Goal: Book appointment/travel/reservation

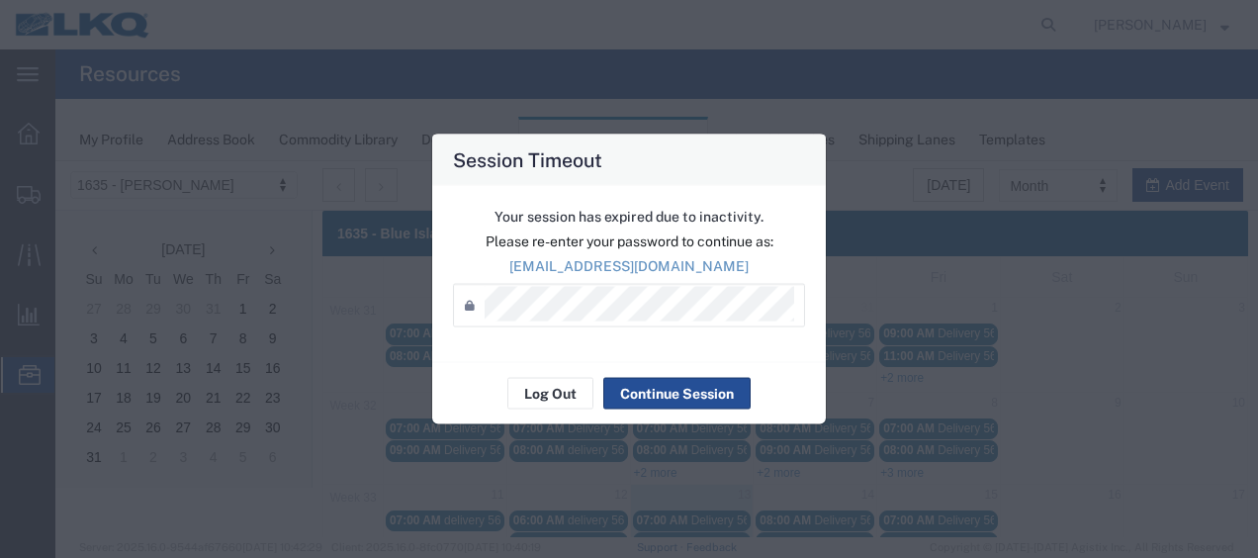
scroll to position [3, 0]
click at [648, 386] on button "Continue Session" at bounding box center [676, 394] width 147 height 32
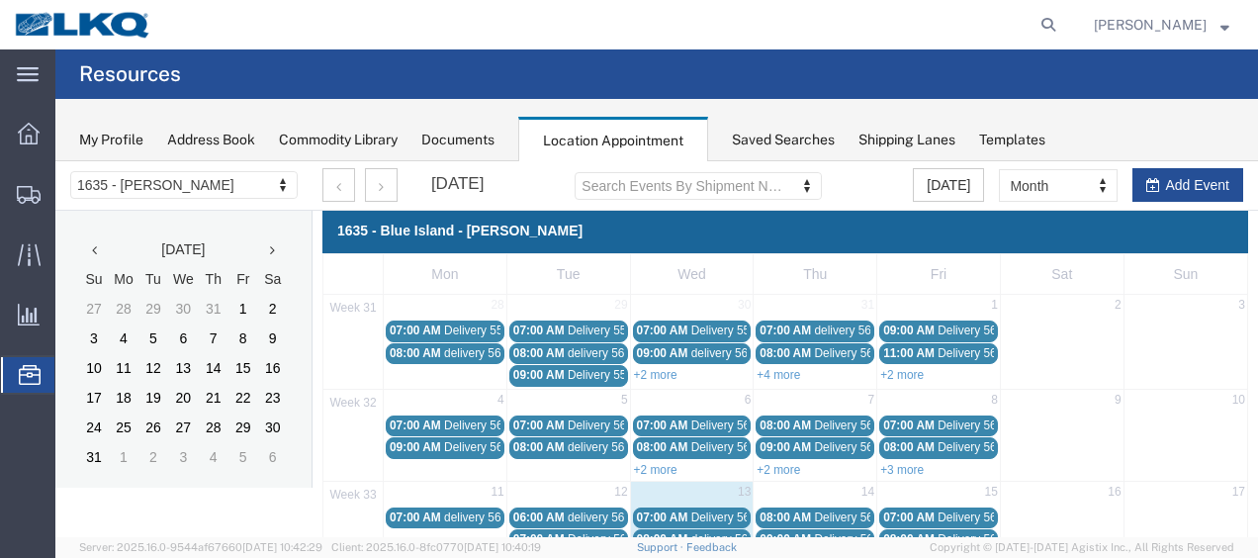
scroll to position [102, 0]
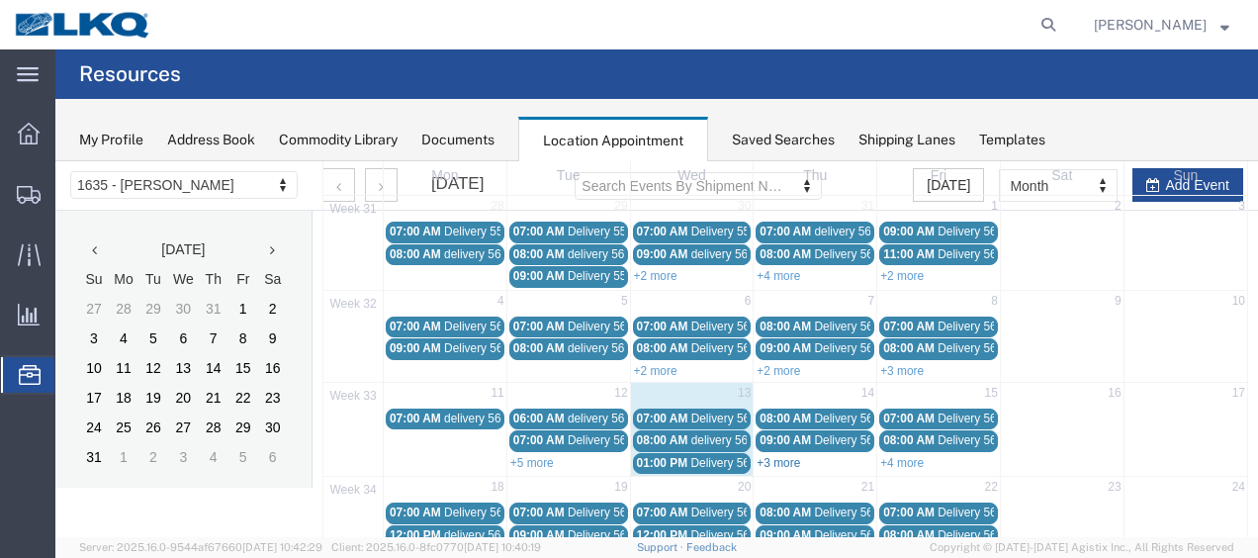
click at [783, 460] on link "+3 more" at bounding box center [778, 463] width 44 height 14
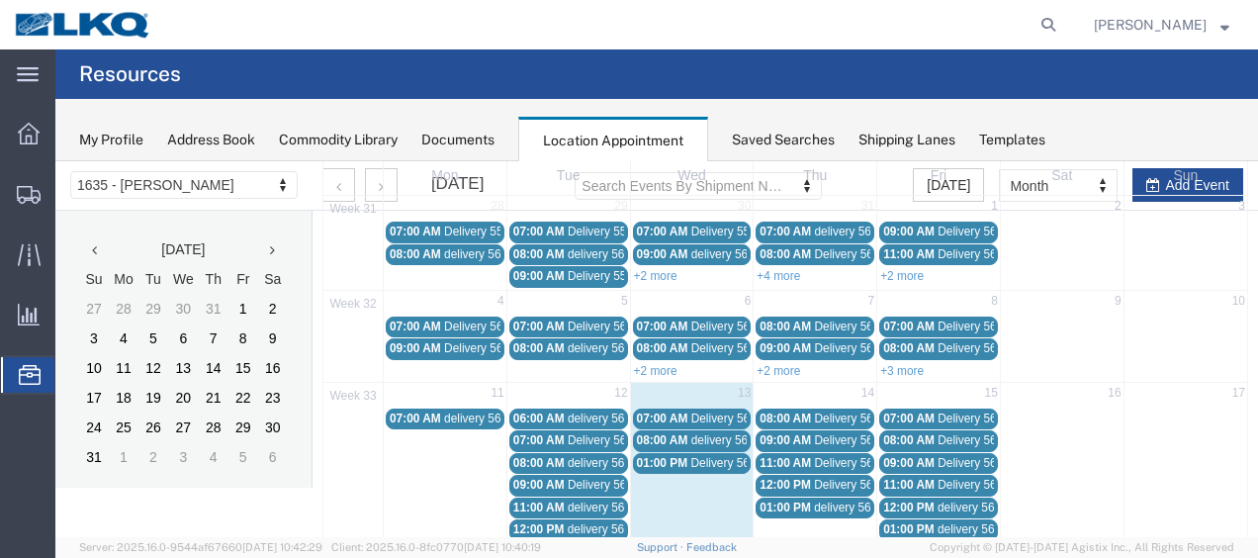
click at [798, 411] on span "08:00 AM" at bounding box center [784, 418] width 51 height 14
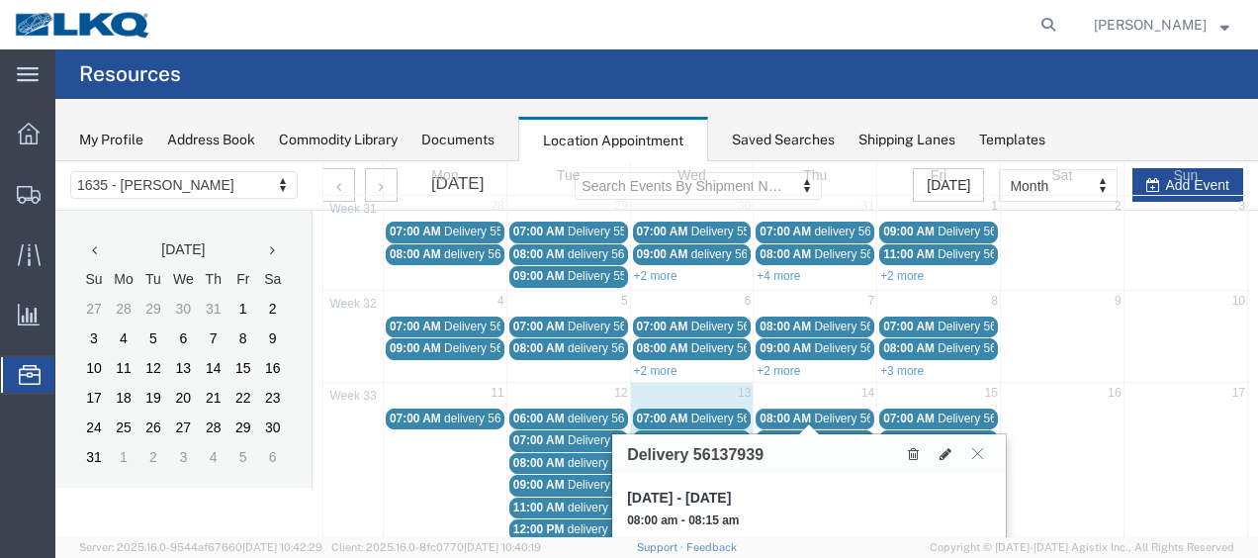
scroll to position [300, 0]
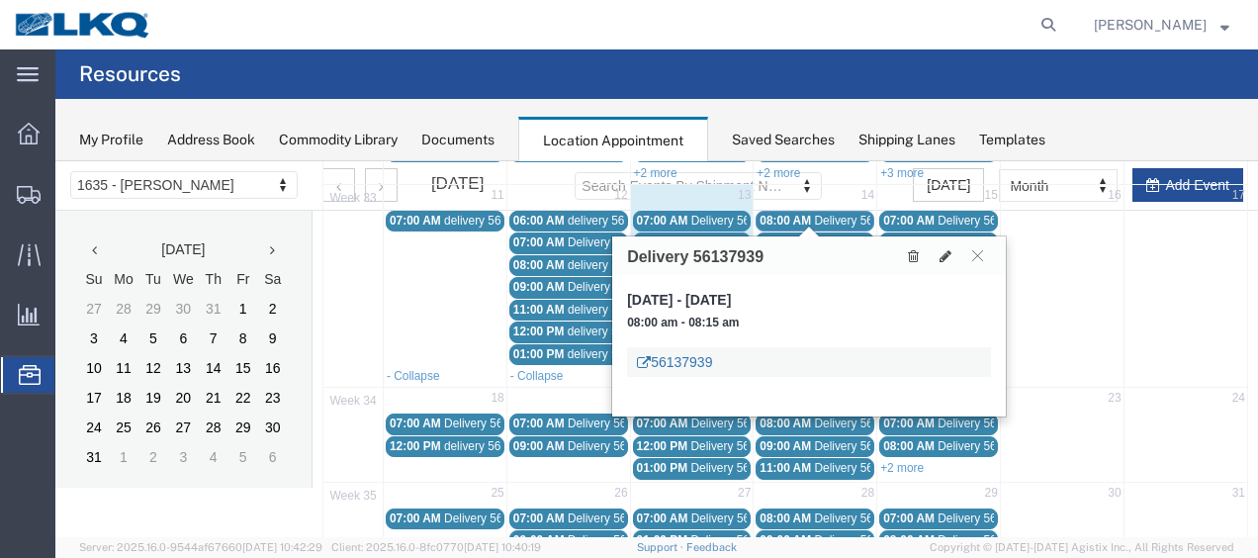
click at [683, 357] on link "56137939" at bounding box center [674, 362] width 75 height 20
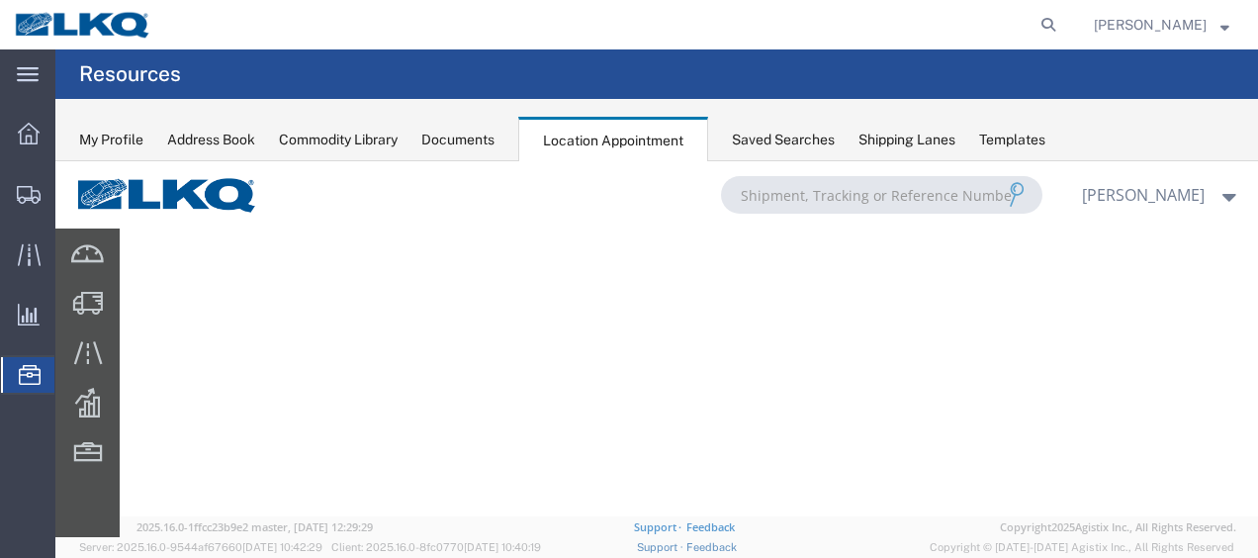
scroll to position [0, 0]
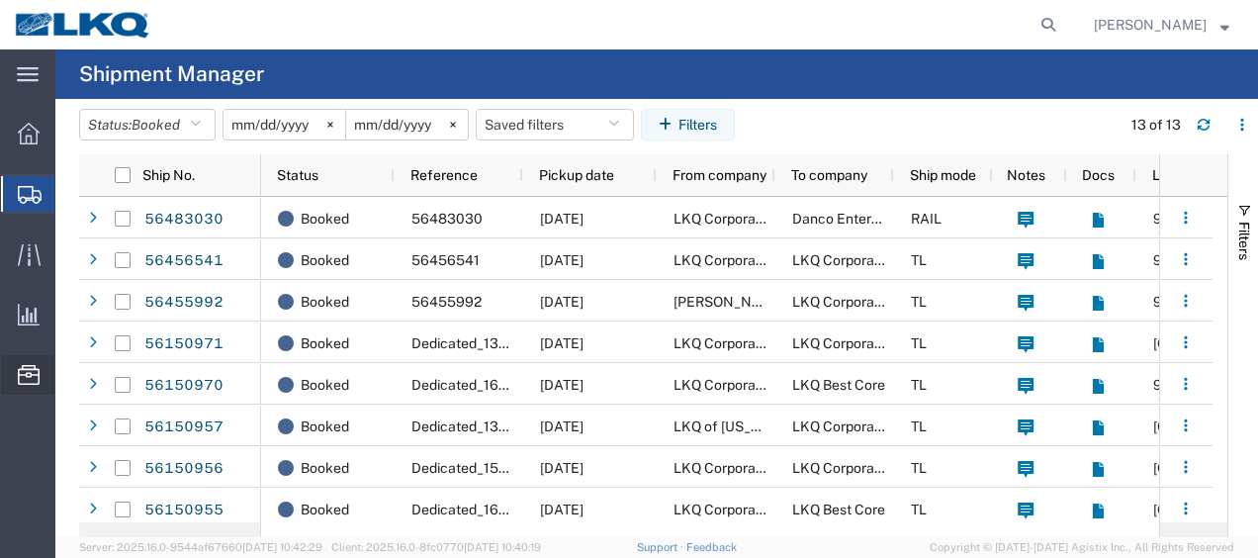
click at [0, 0] on span "Location Appointment" at bounding box center [0, 0] width 0 height 0
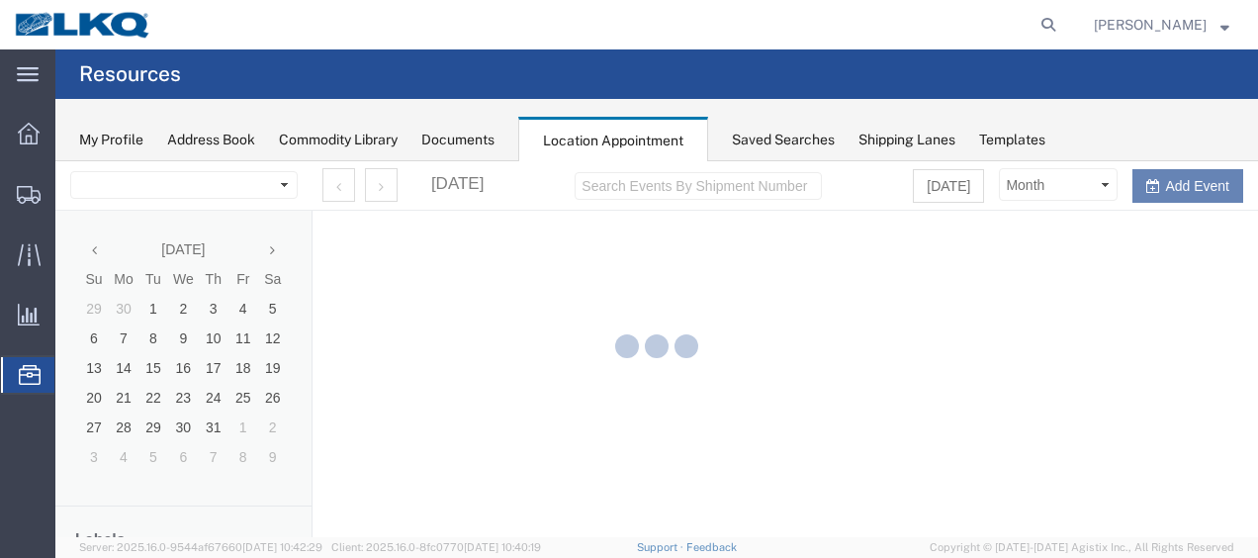
select select "27578"
click at [271, 251] on div at bounding box center [656, 349] width 1202 height 376
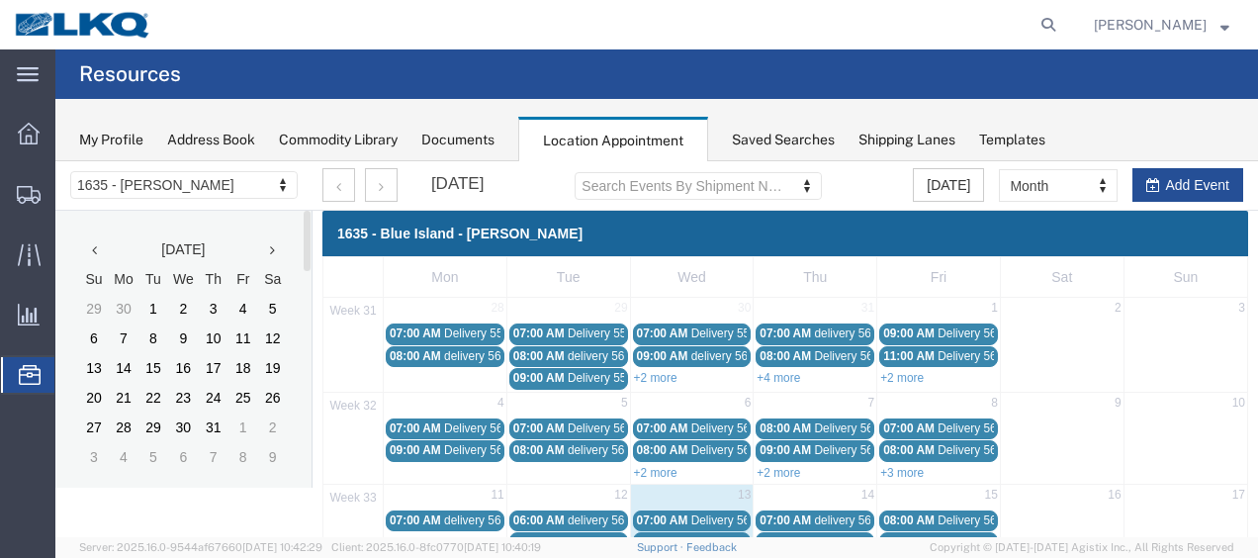
click at [271, 251] on icon at bounding box center [272, 250] width 5 height 14
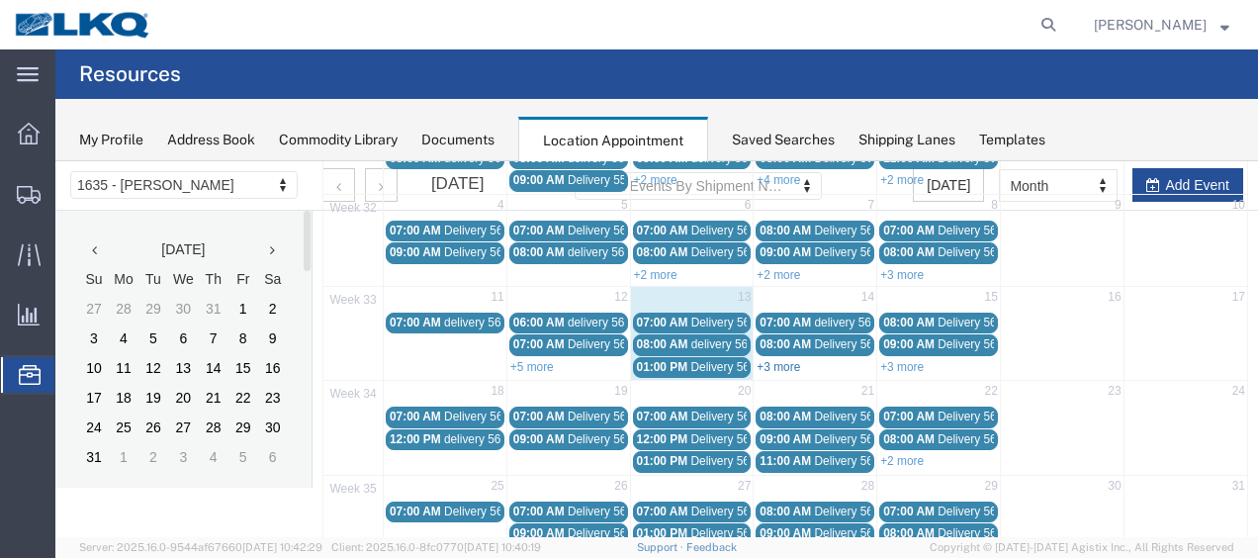
click at [786, 362] on link "+3 more" at bounding box center [778, 367] width 44 height 14
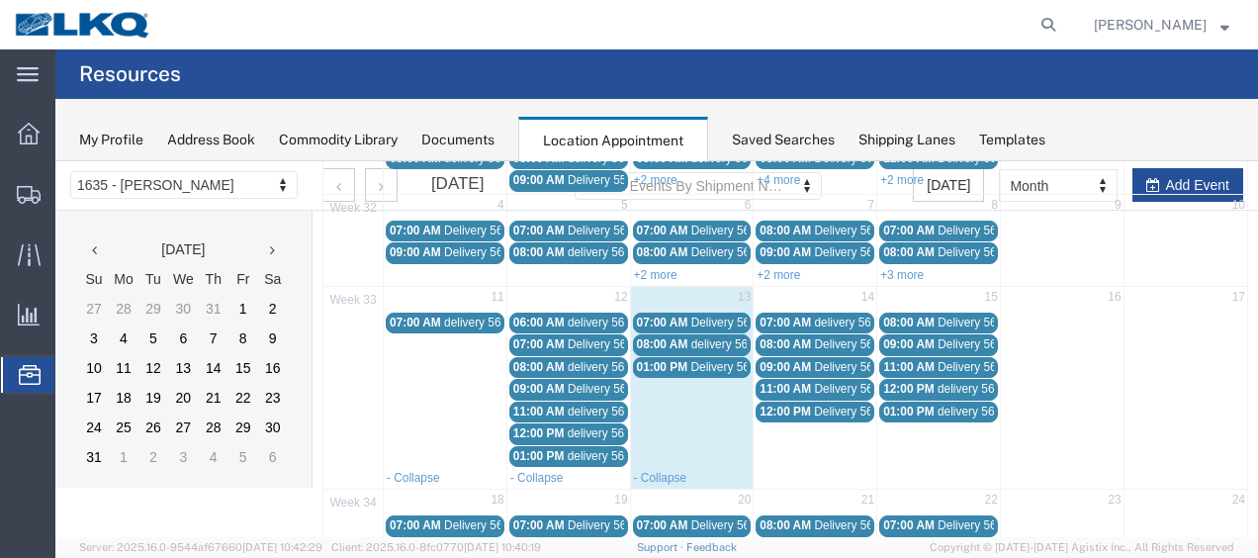
click at [814, 319] on span "delivery 56453841" at bounding box center [862, 322] width 96 height 14
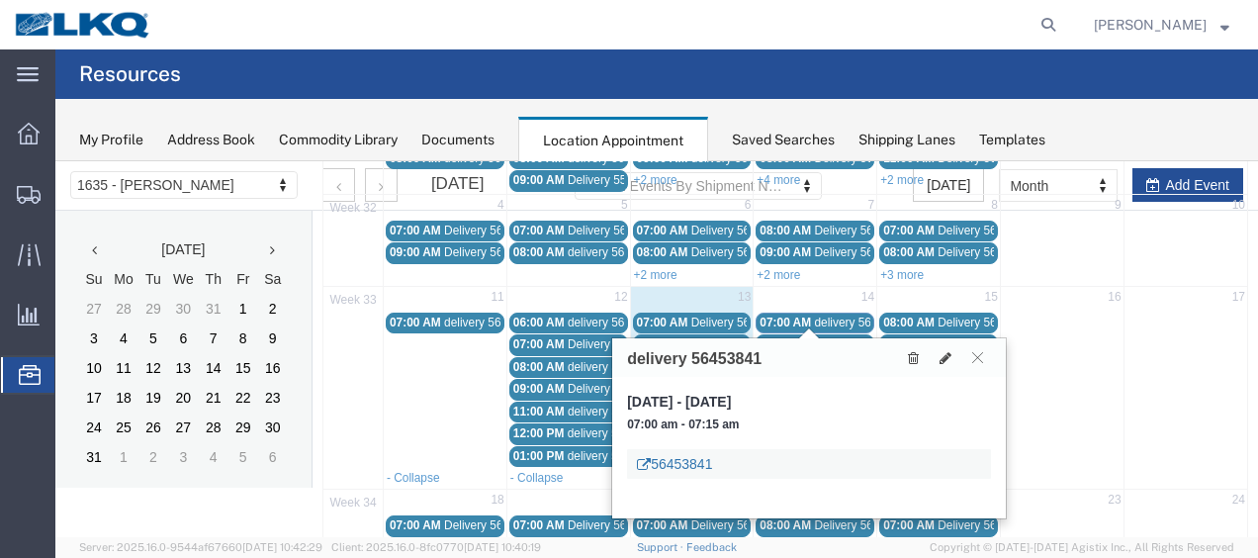
click at [682, 460] on link "56453841" at bounding box center [674, 464] width 75 height 20
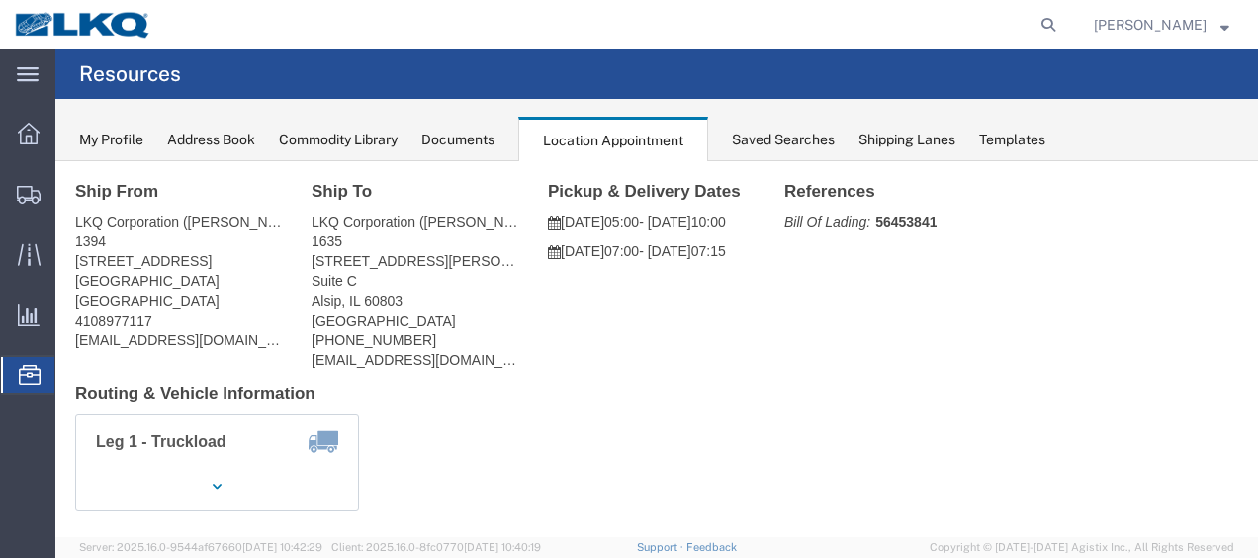
scroll to position [0, 0]
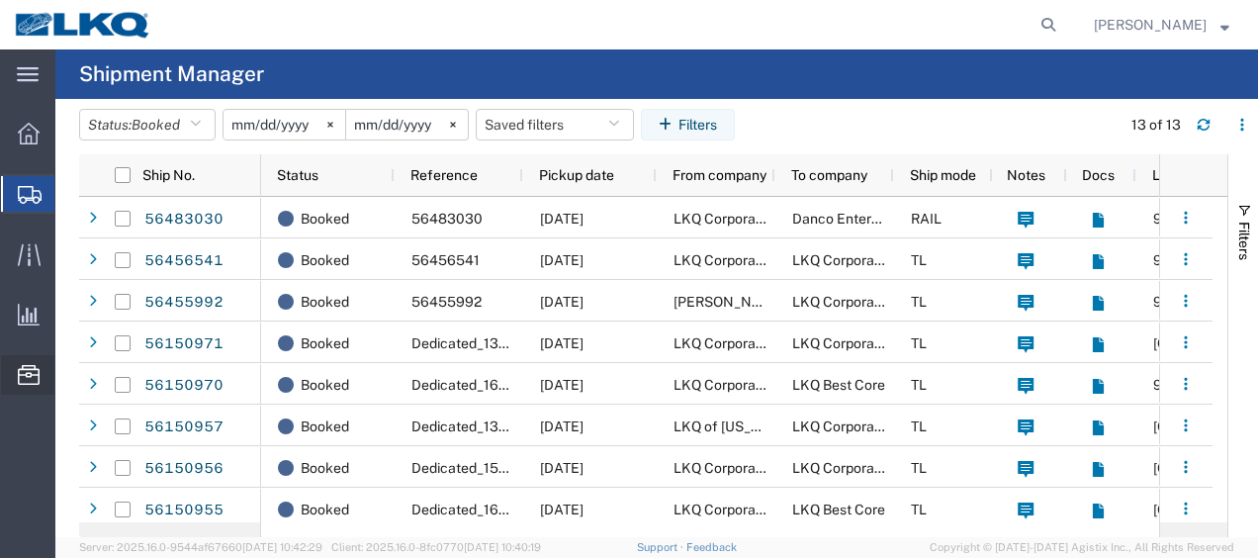
click at [0, 0] on span "Location Appointment" at bounding box center [0, 0] width 0 height 0
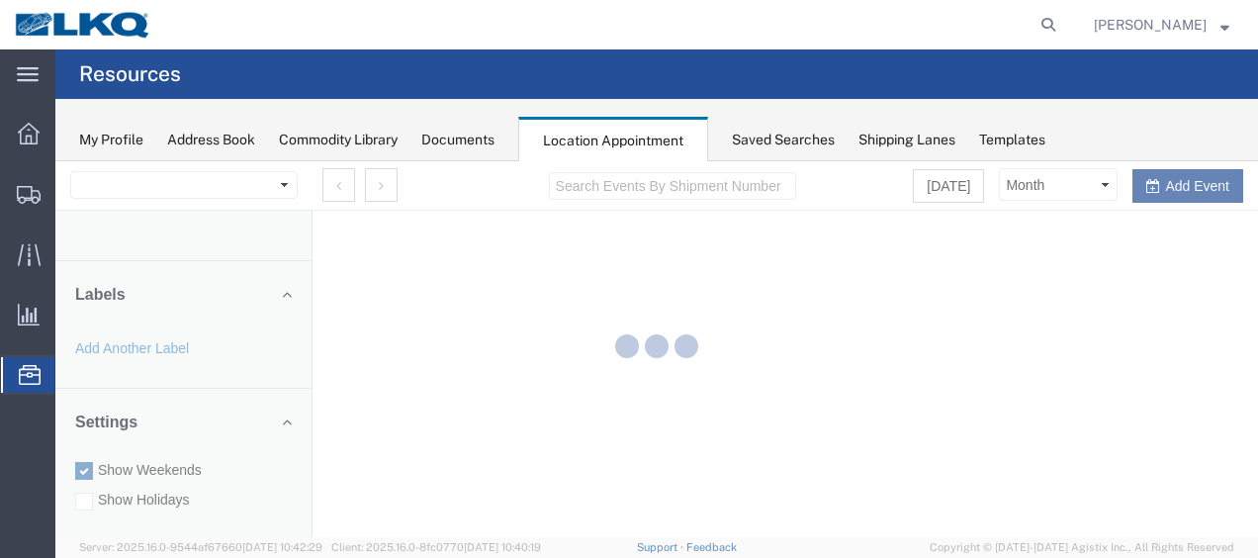
select select "27578"
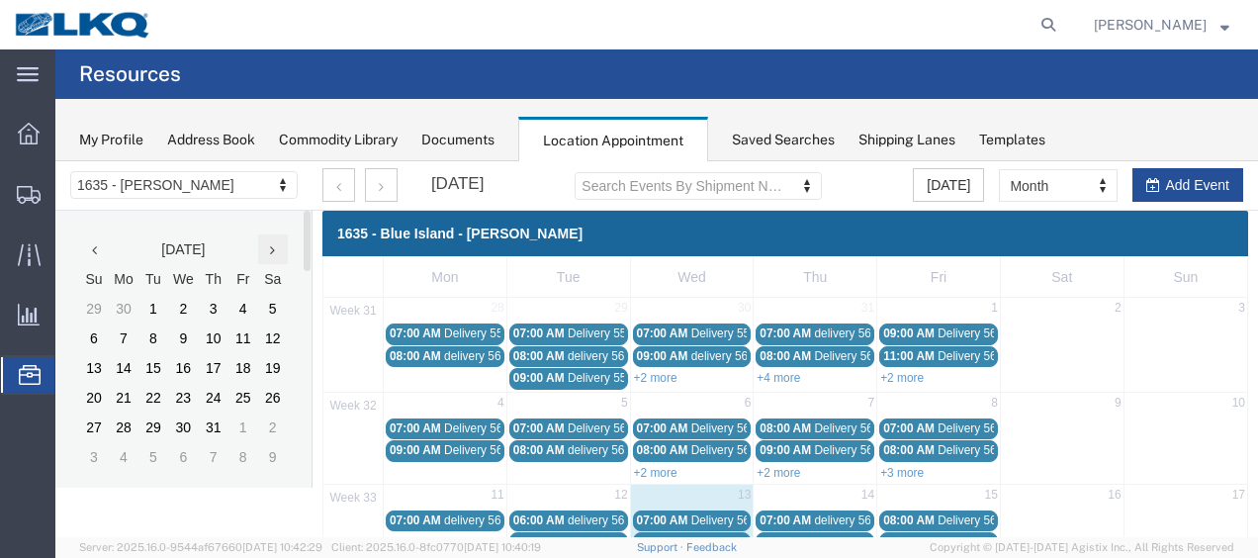
click at [273, 252] on icon at bounding box center [272, 250] width 5 height 14
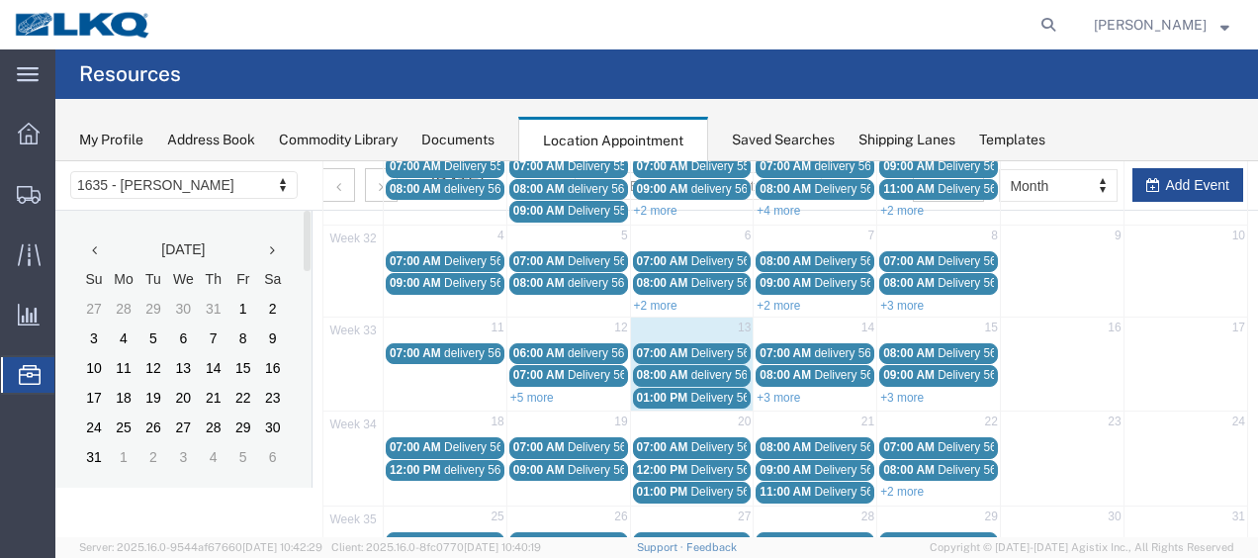
scroll to position [198, 0]
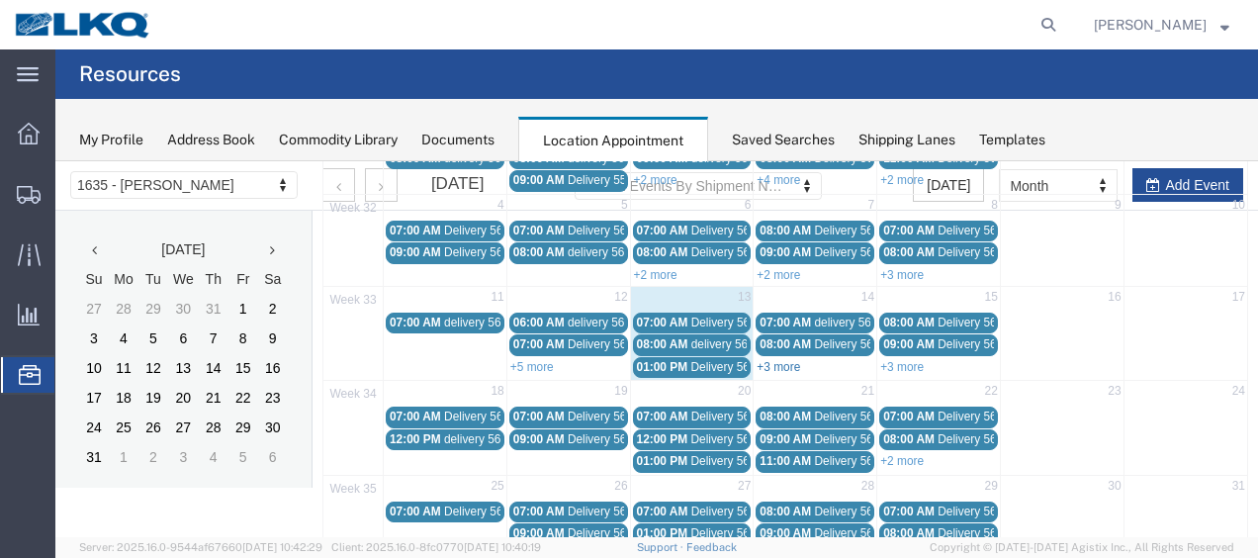
click at [783, 365] on link "+3 more" at bounding box center [778, 367] width 44 height 14
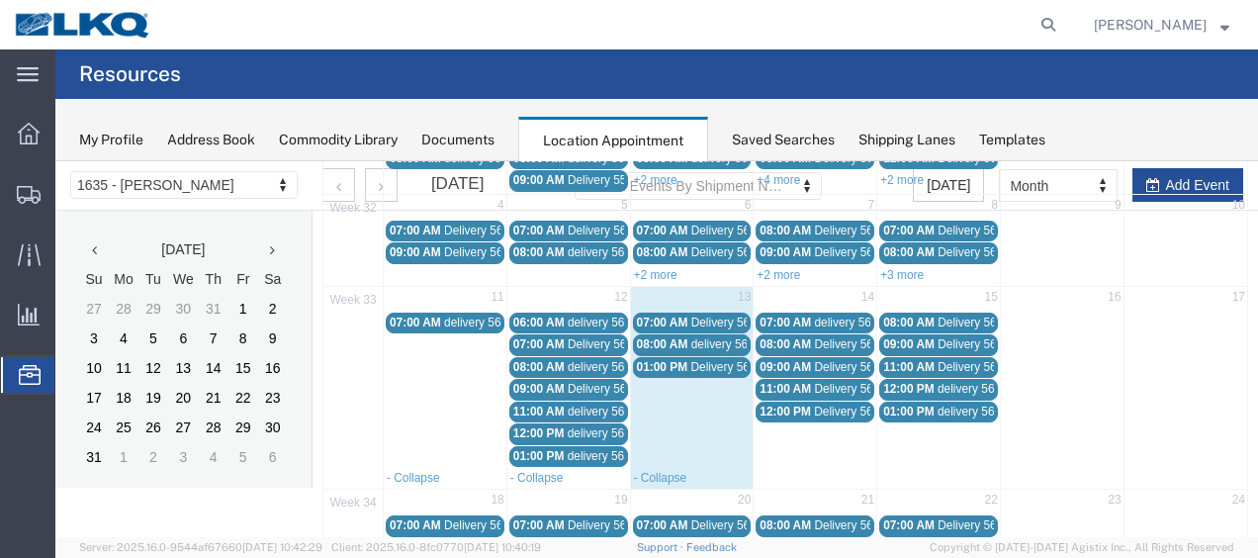
click at [801, 338] on span "08:00 AM" at bounding box center [784, 344] width 51 height 14
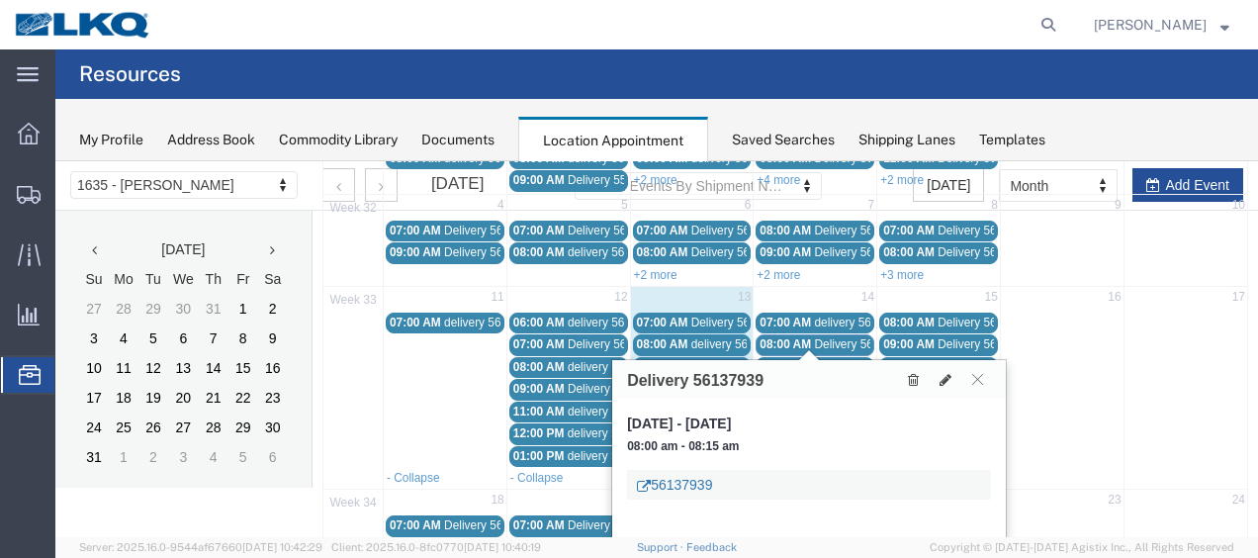
click at [668, 481] on link "56137939" at bounding box center [674, 485] width 75 height 20
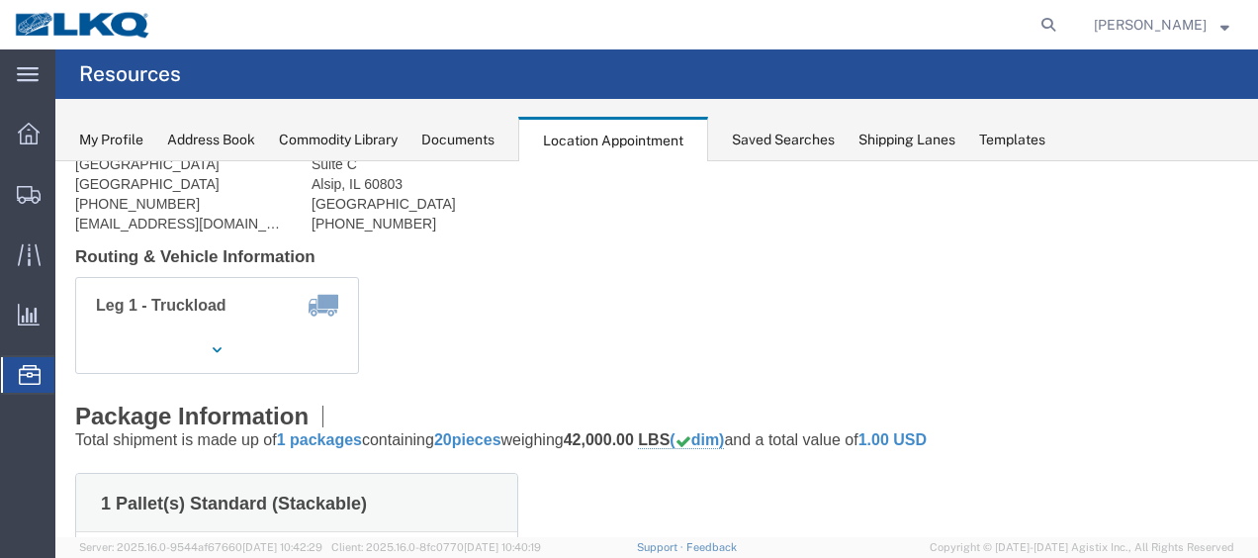
scroll to position [0, 0]
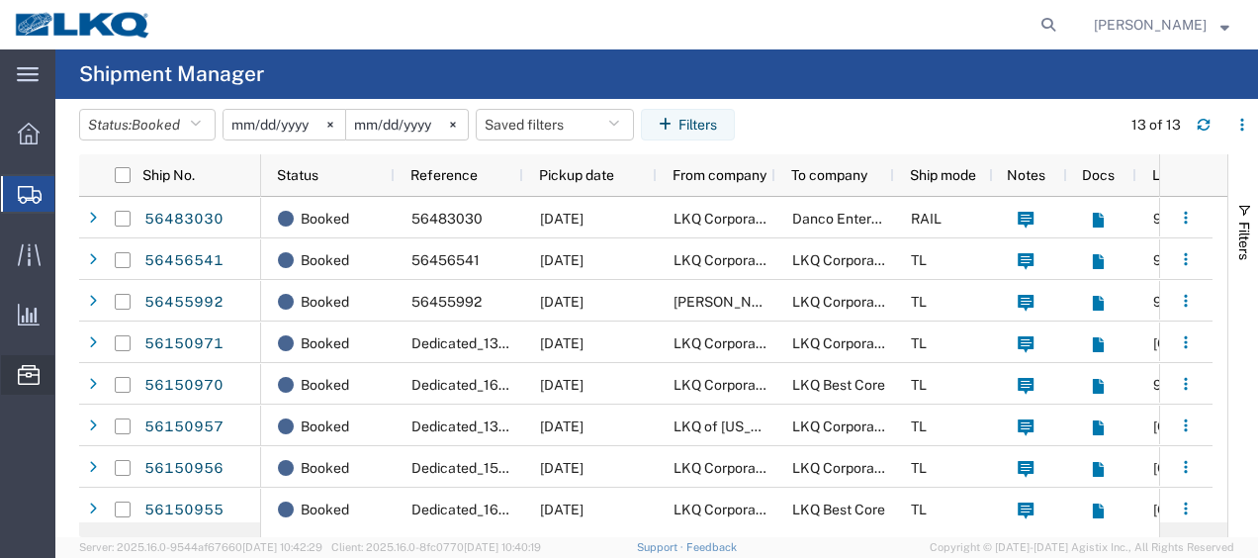
click at [0, 0] on span "Location Appointment" at bounding box center [0, 0] width 0 height 0
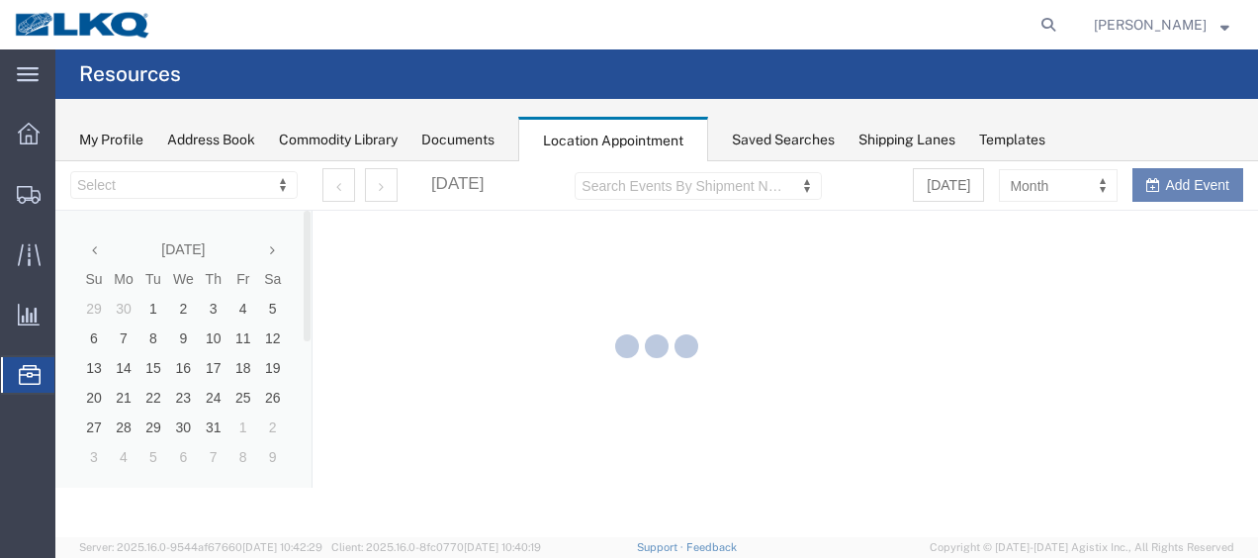
select select "27578"
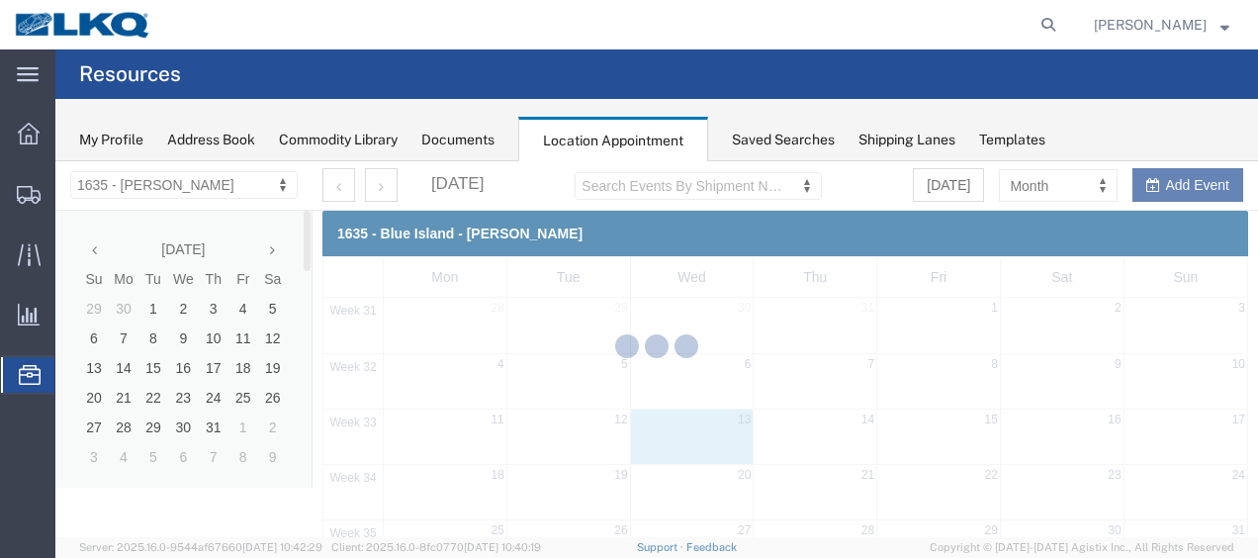
click at [272, 247] on div at bounding box center [656, 349] width 1202 height 376
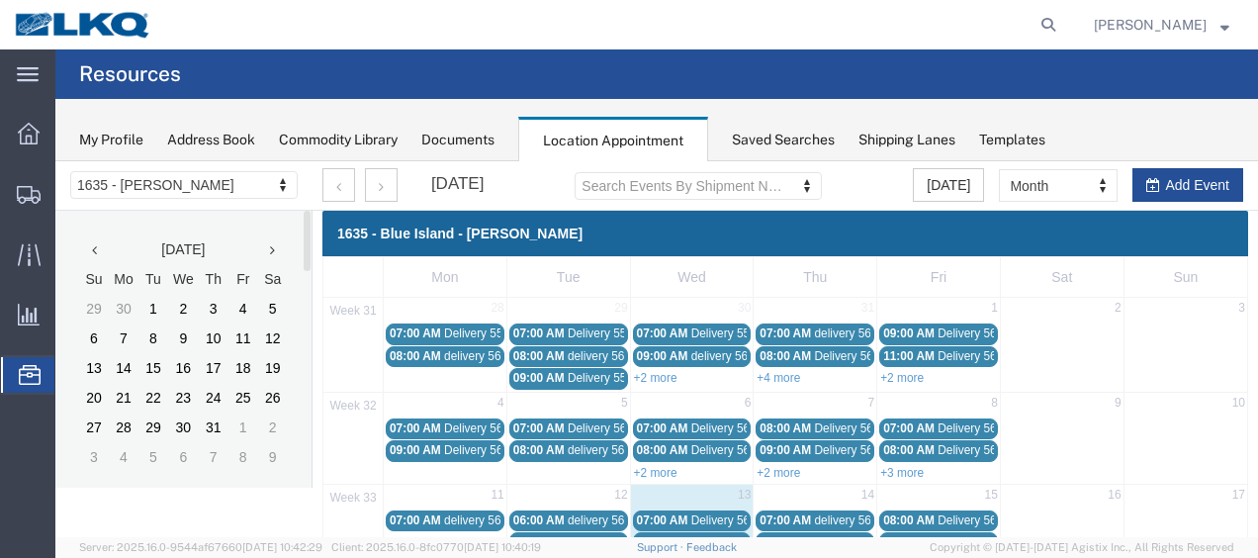
click at [272, 247] on icon at bounding box center [272, 250] width 5 height 14
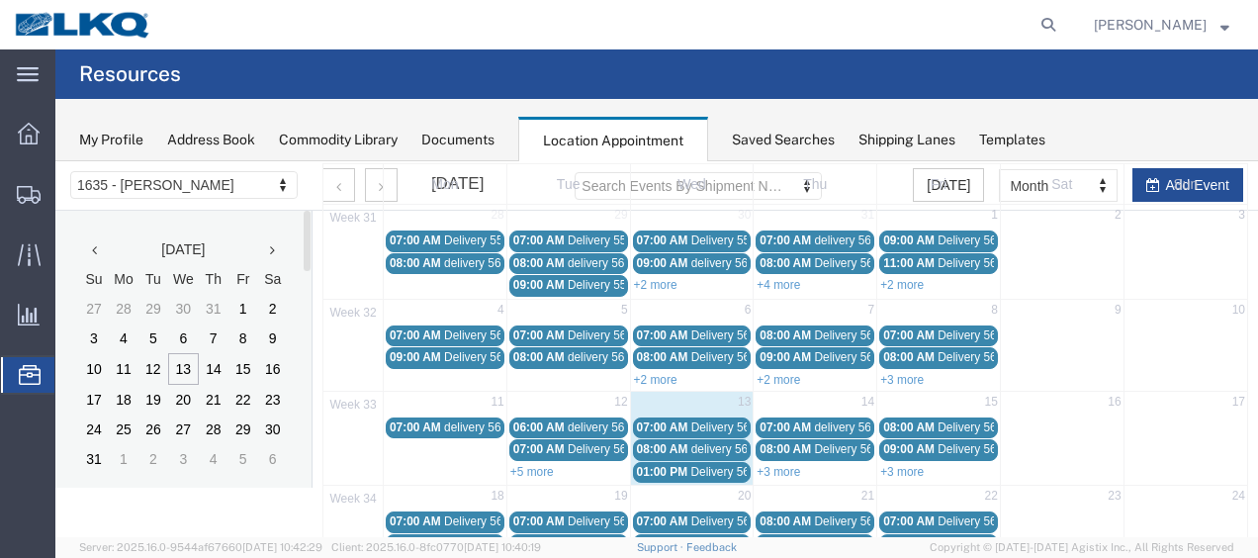
scroll to position [198, 0]
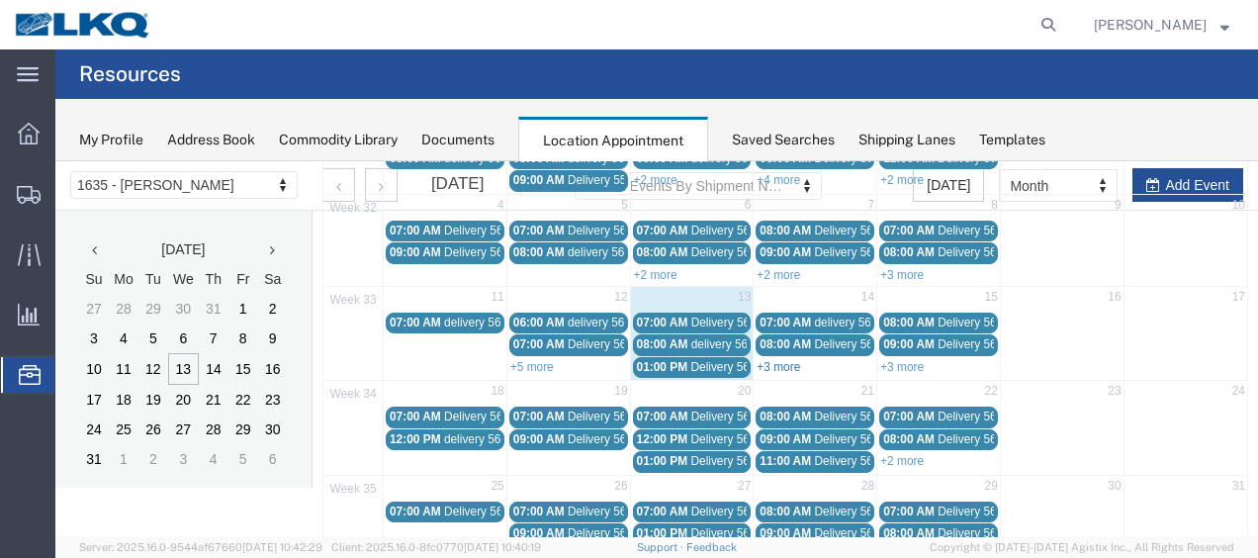
click at [771, 360] on link "+3 more" at bounding box center [778, 367] width 44 height 14
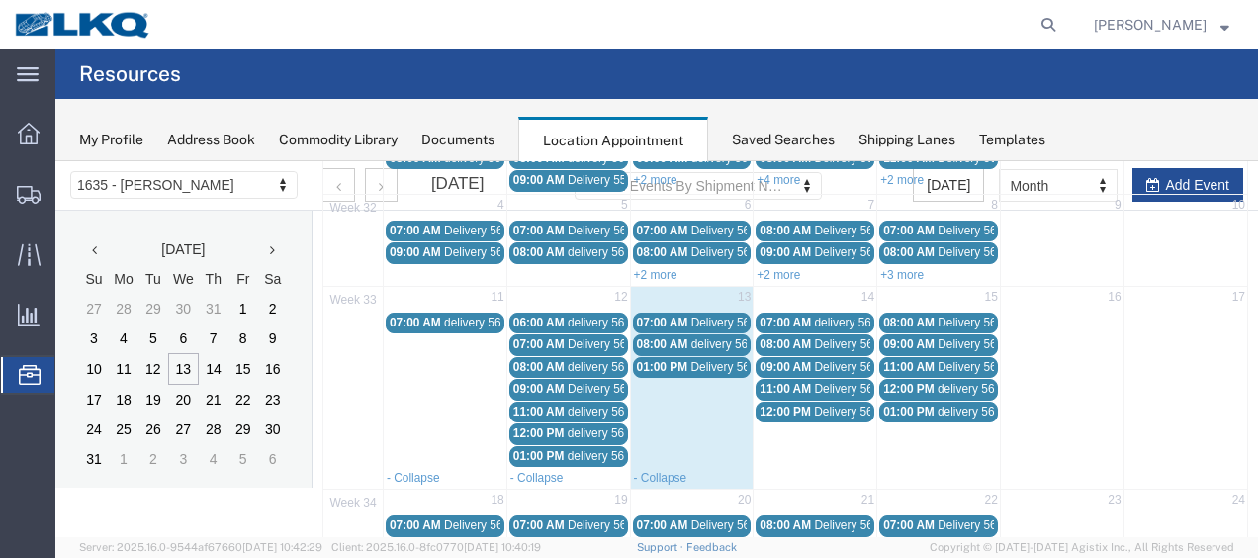
click at [786, 362] on span "09:00 AM" at bounding box center [784, 367] width 51 height 14
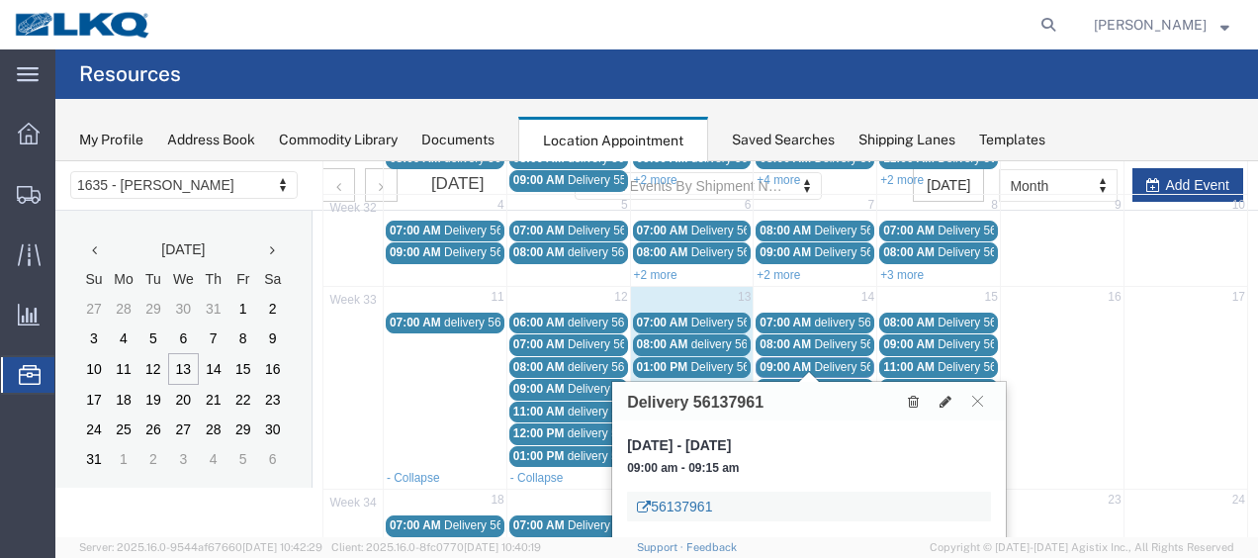
click at [691, 505] on link "56137961" at bounding box center [674, 506] width 75 height 20
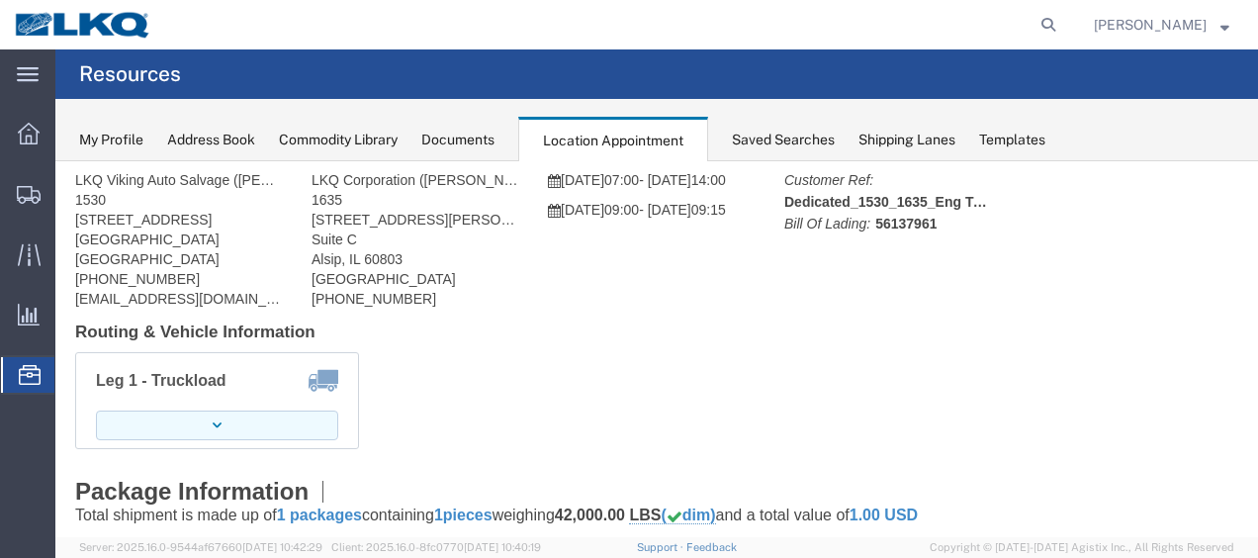
scroll to position [0, 0]
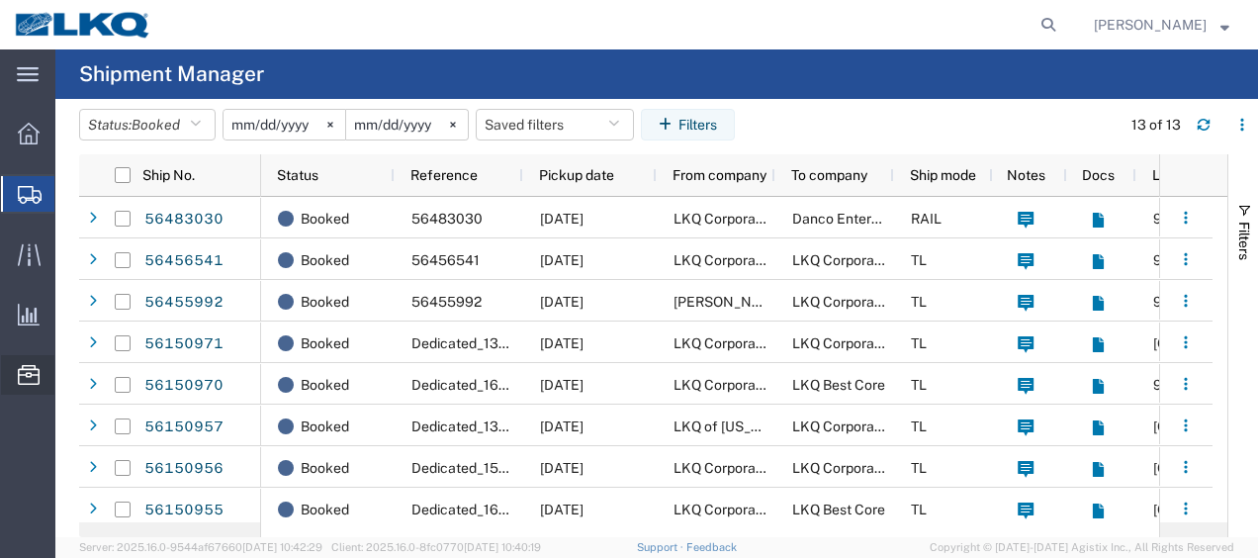
click at [0, 0] on span "Location Appointment" at bounding box center [0, 0] width 0 height 0
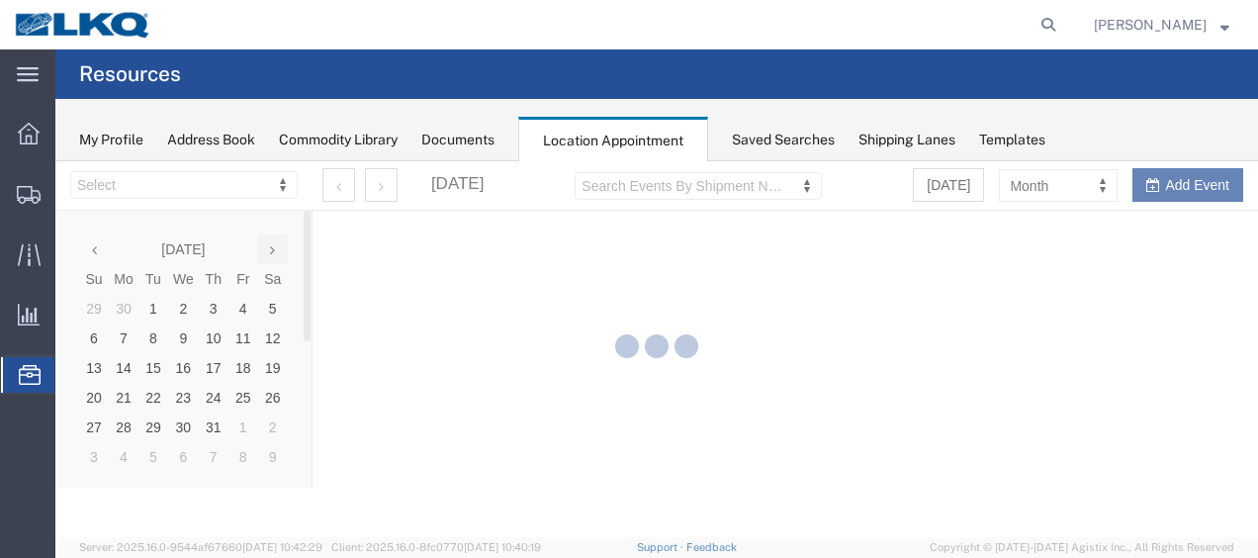
select select "27578"
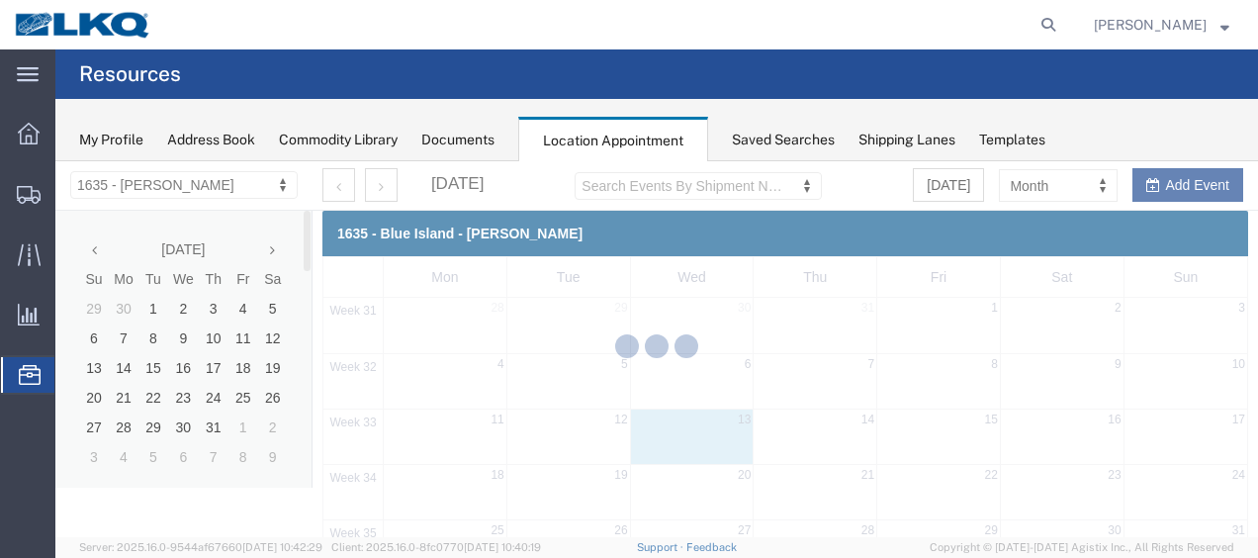
click at [273, 247] on div at bounding box center [656, 349] width 1202 height 376
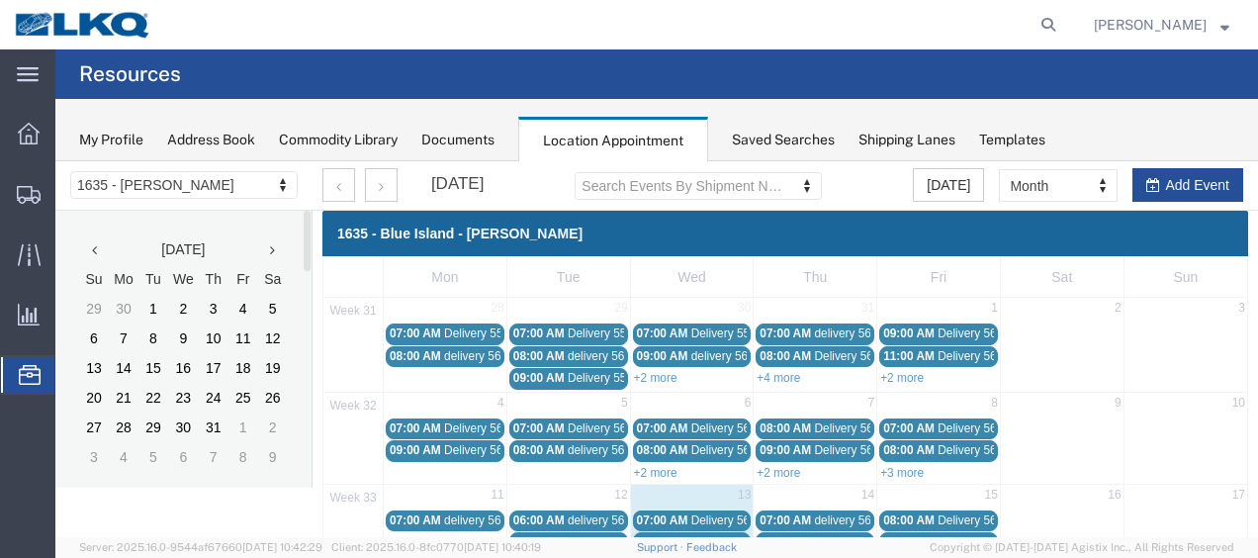
click at [273, 247] on icon at bounding box center [272, 250] width 5 height 14
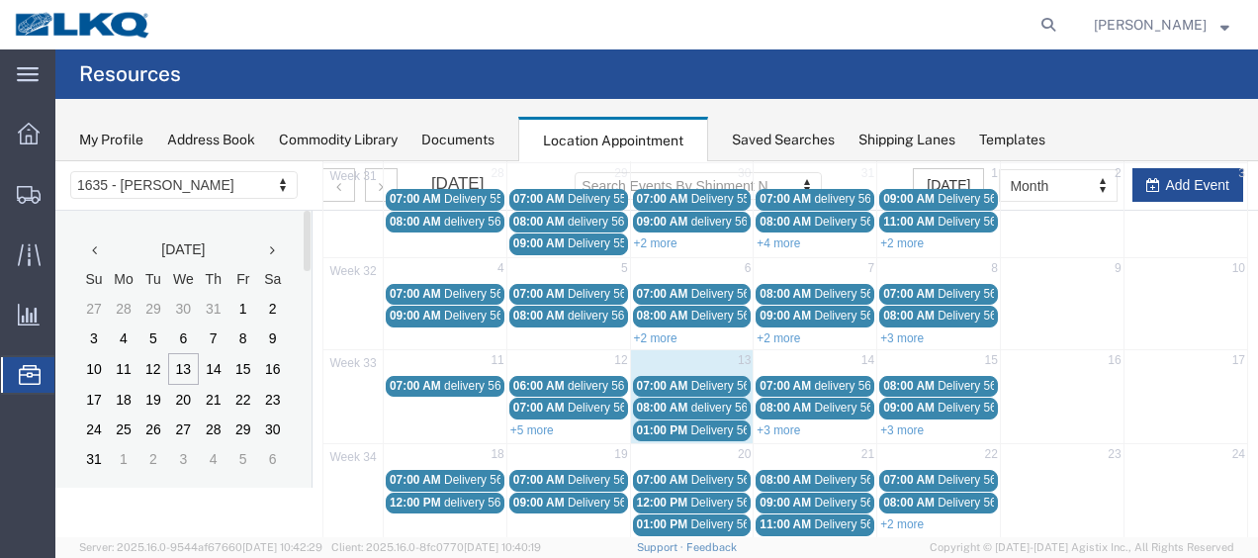
scroll to position [198, 0]
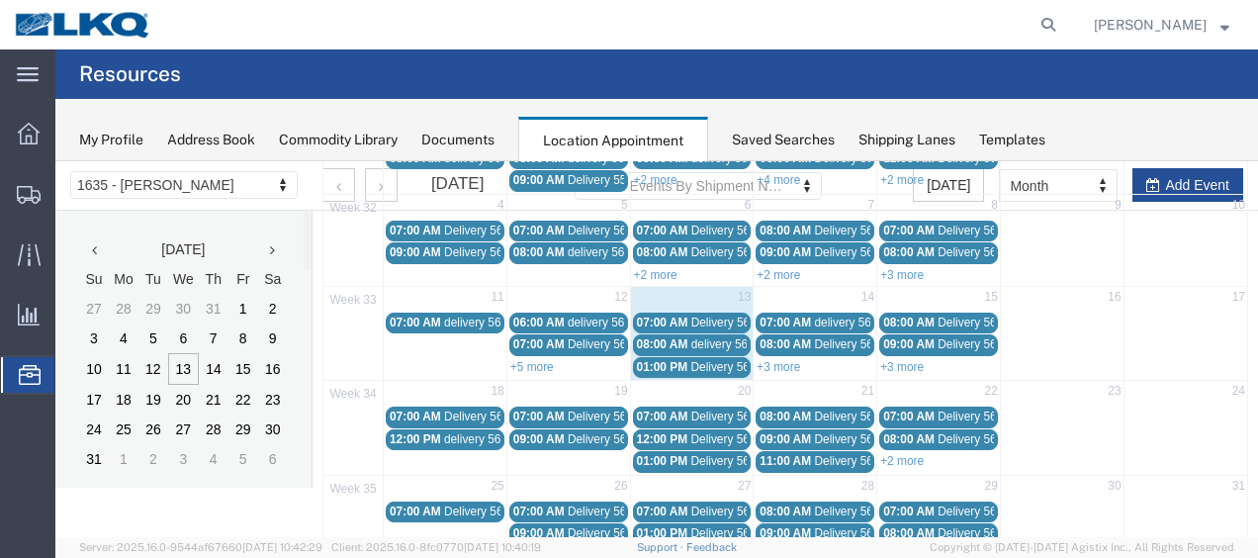
click at [773, 366] on div "+3 more" at bounding box center [814, 366] width 123 height 20
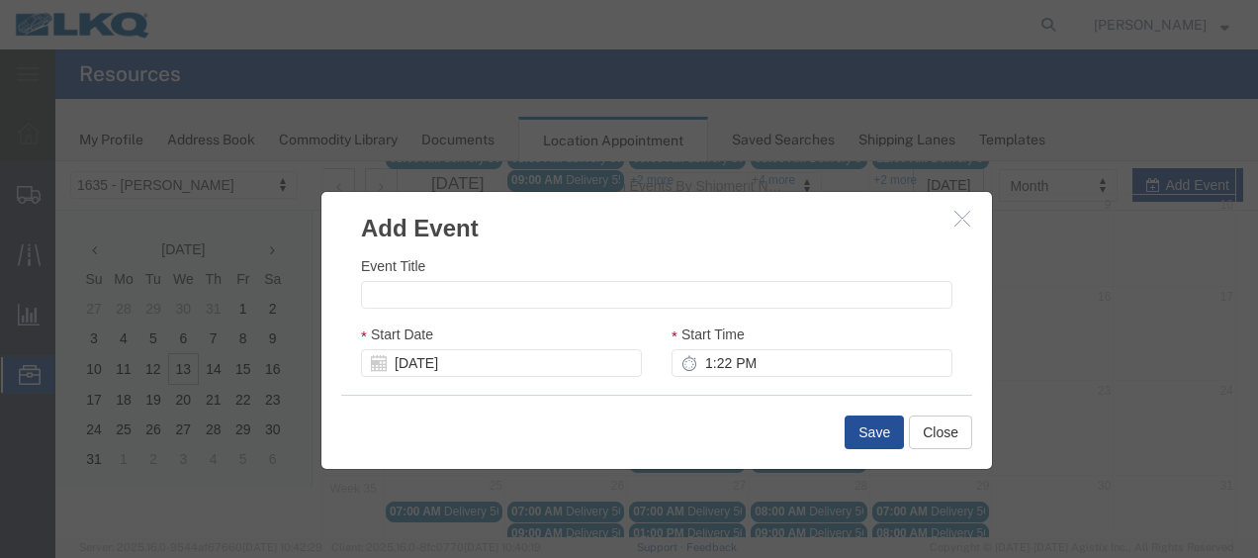
click at [965, 220] on button "button" at bounding box center [964, 219] width 25 height 25
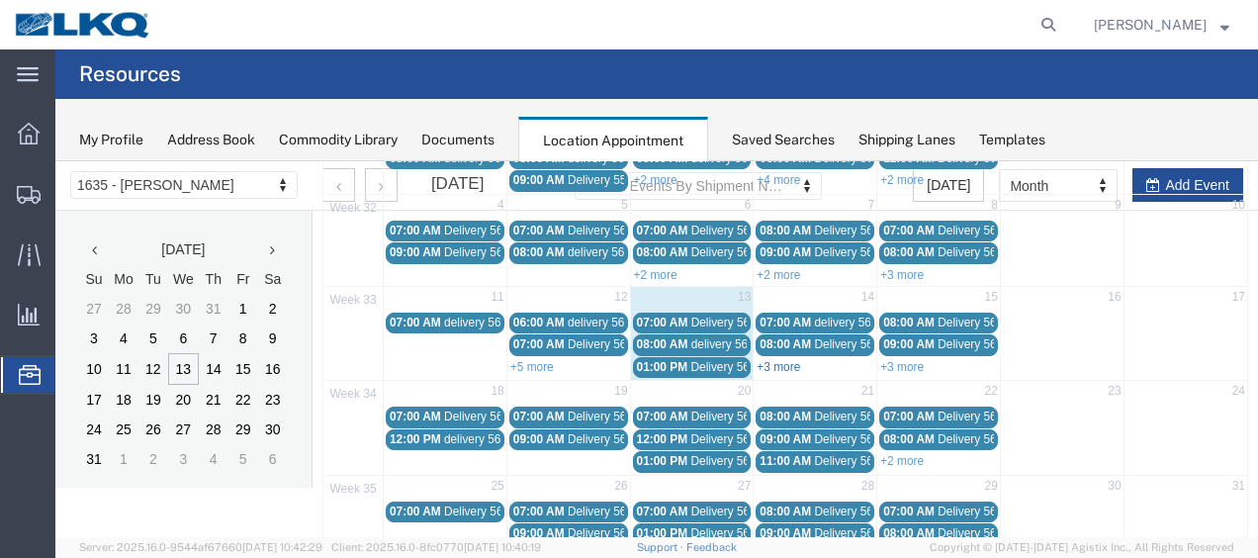
click at [785, 363] on link "+3 more" at bounding box center [778, 367] width 44 height 14
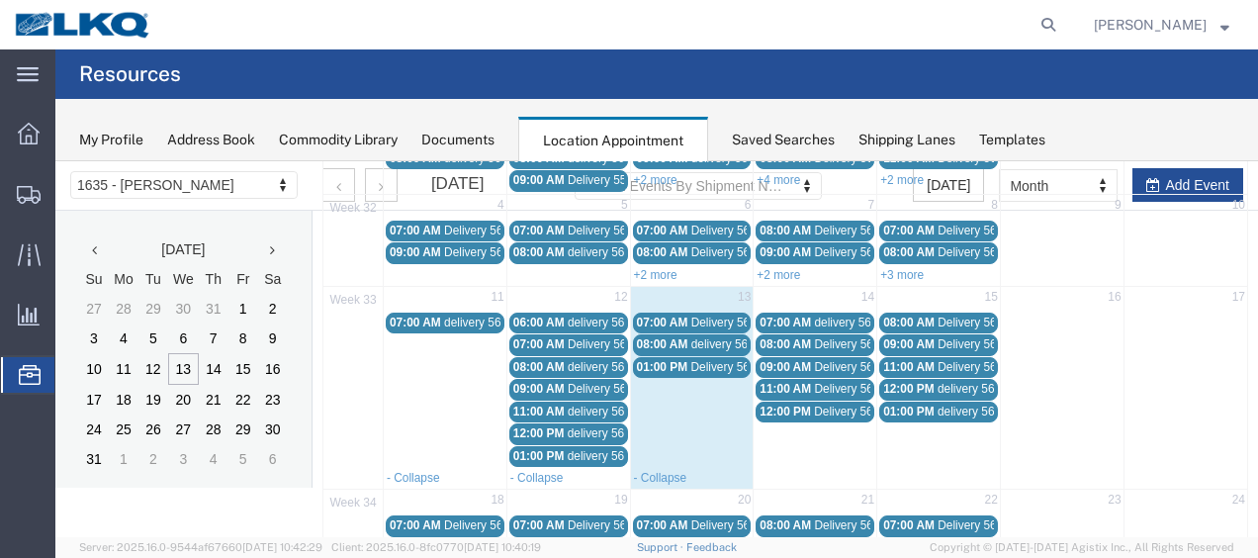
click at [795, 382] on span "11:00 AM" at bounding box center [784, 389] width 51 height 14
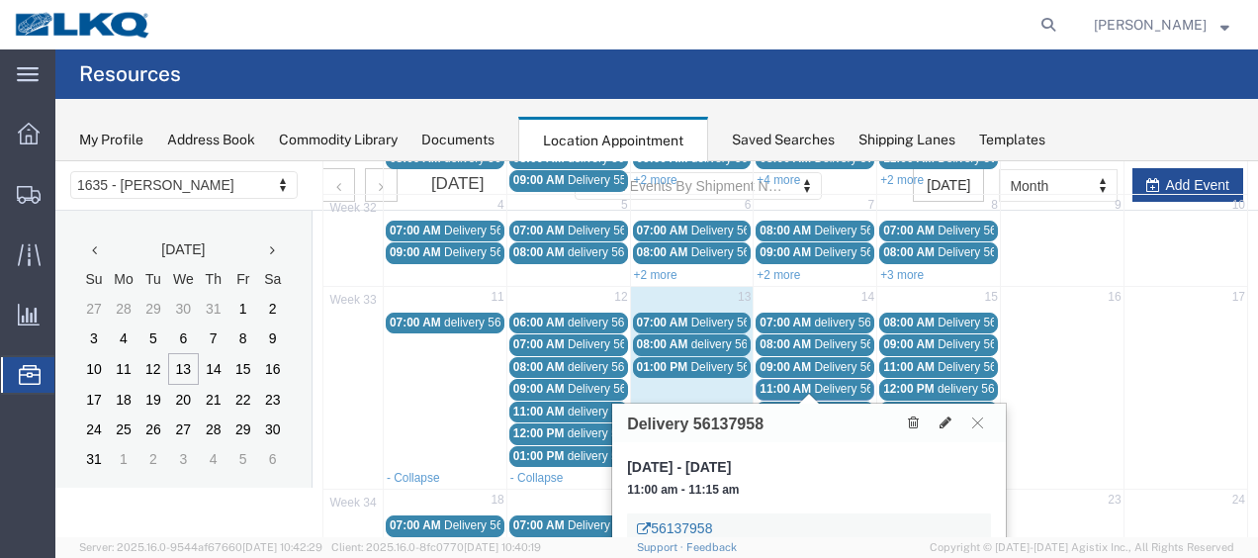
click at [668, 529] on link "56137958" at bounding box center [674, 528] width 75 height 20
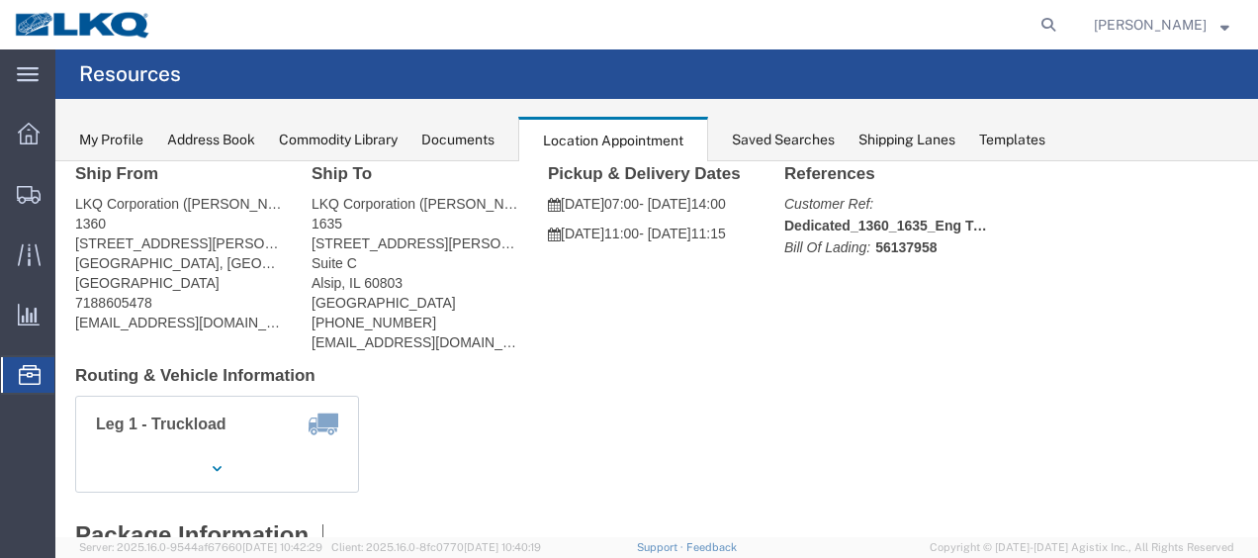
scroll to position [0, 0]
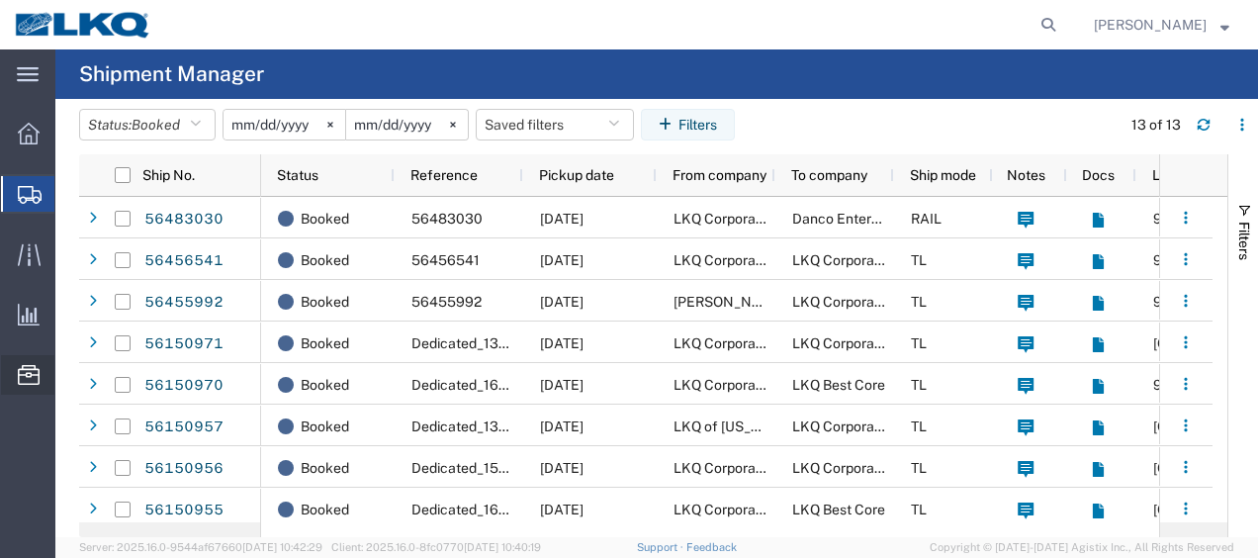
click at [0, 0] on span "Location Appointment" at bounding box center [0, 0] width 0 height 0
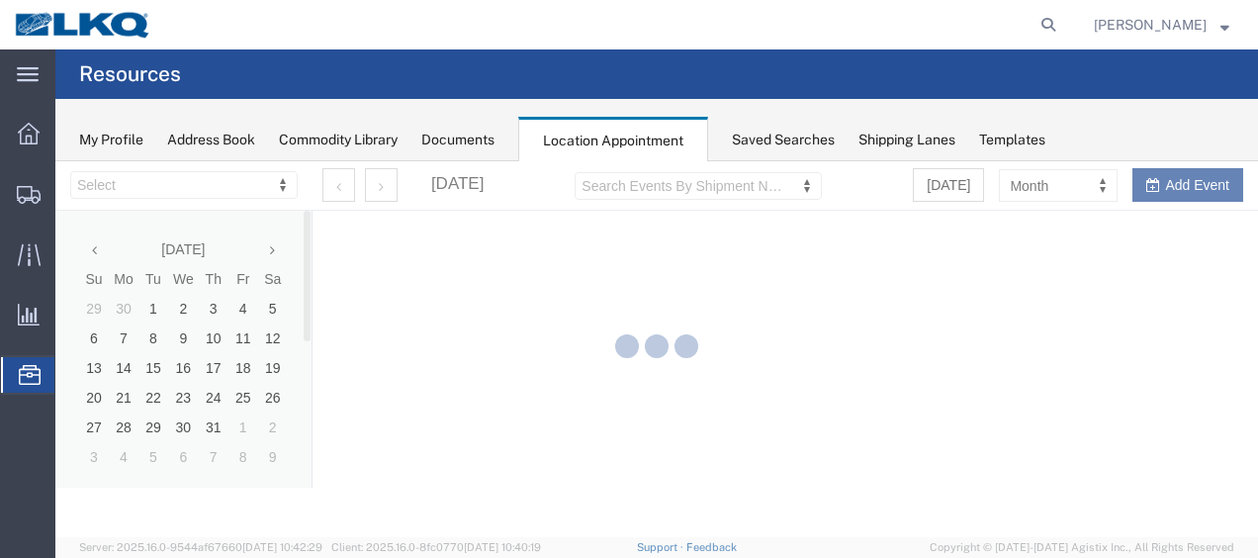
select select "27578"
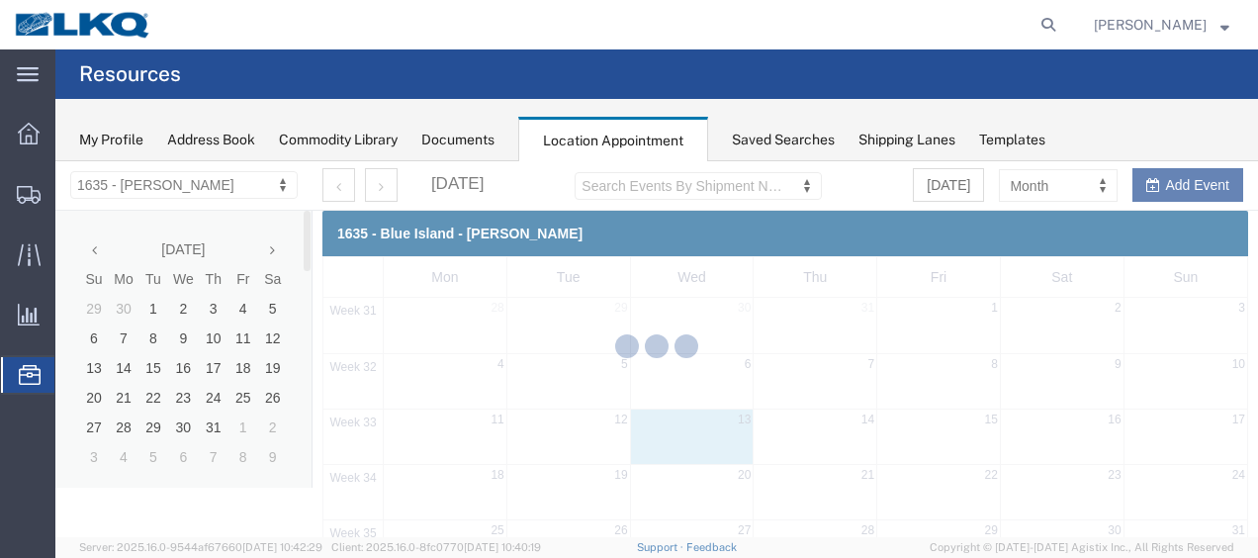
click at [269, 245] on div at bounding box center [656, 349] width 1202 height 376
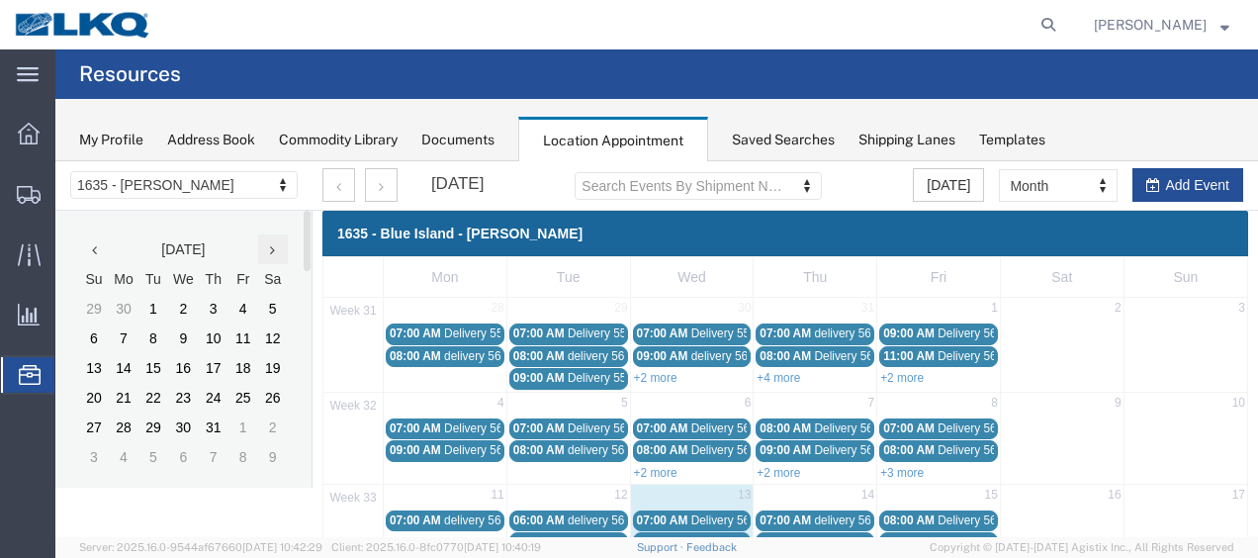
click at [271, 251] on icon at bounding box center [272, 250] width 5 height 14
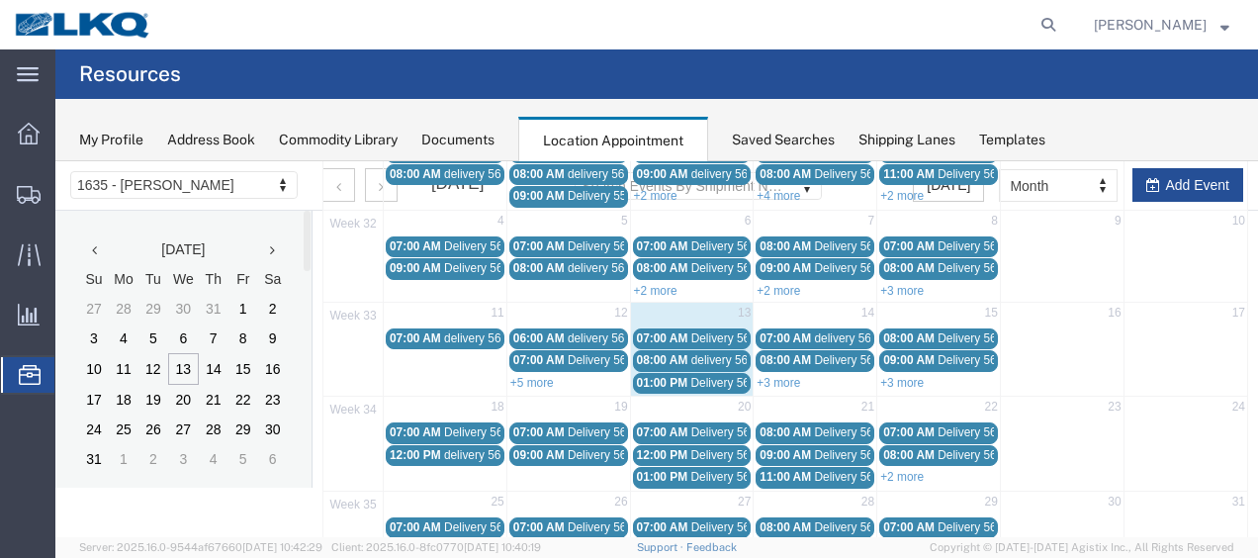
scroll to position [297, 0]
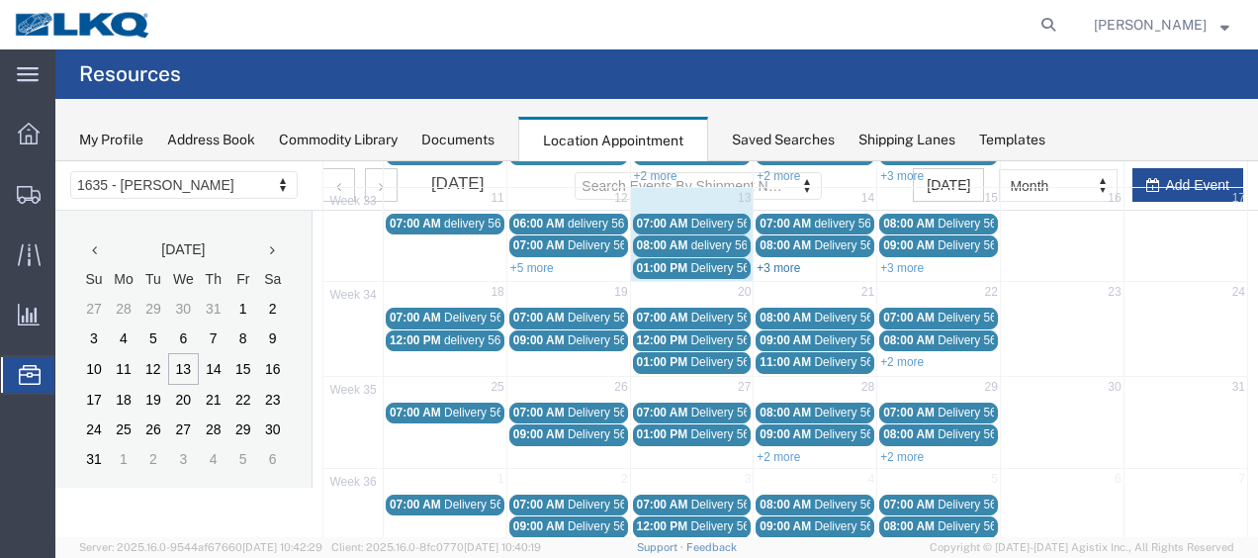
click at [765, 263] on link "+3 more" at bounding box center [778, 268] width 44 height 14
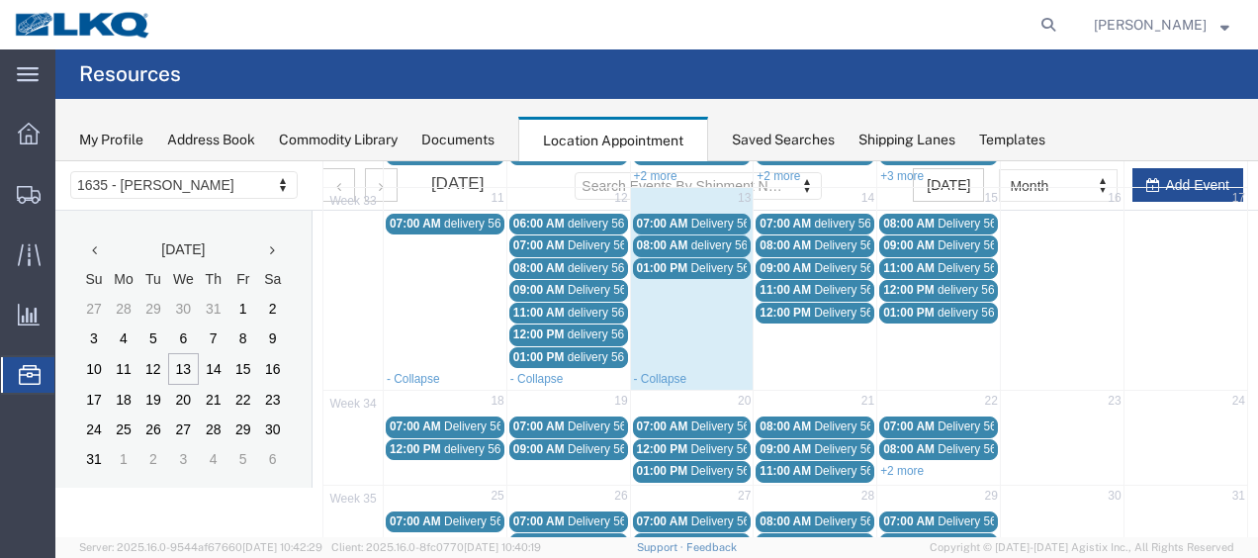
click at [789, 310] on span "12:00 PM" at bounding box center [784, 313] width 51 height 14
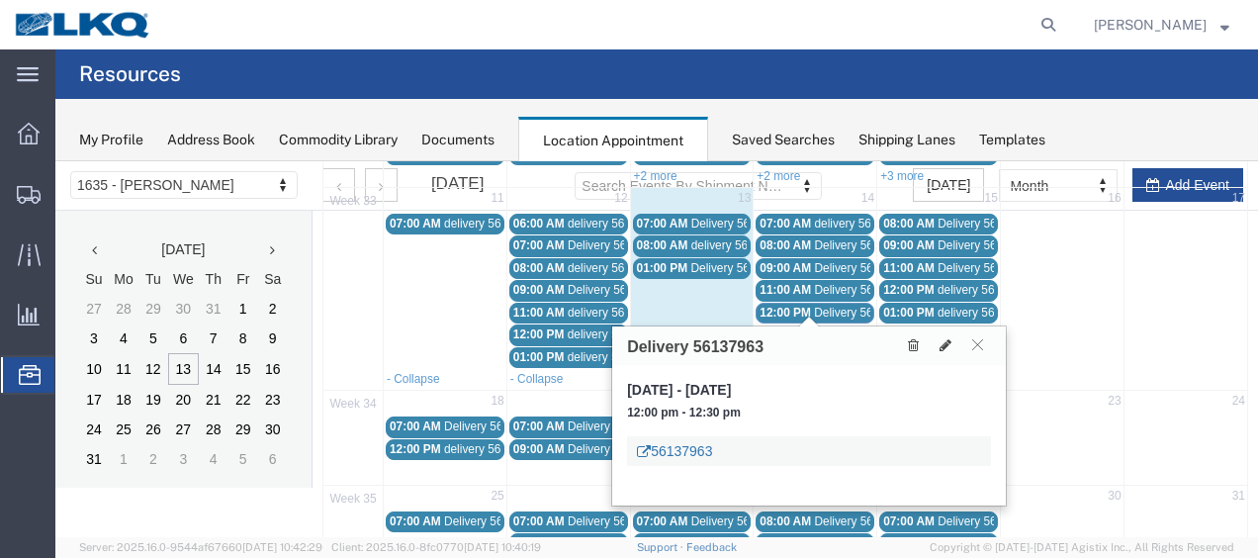
click at [698, 449] on link "56137963" at bounding box center [674, 451] width 75 height 20
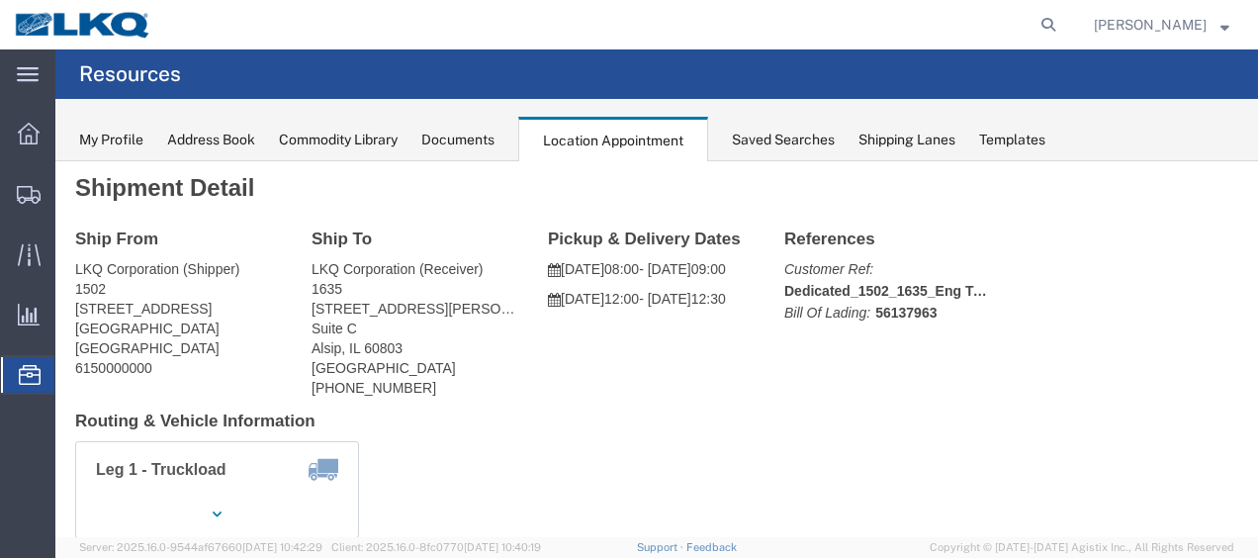
scroll to position [0, 0]
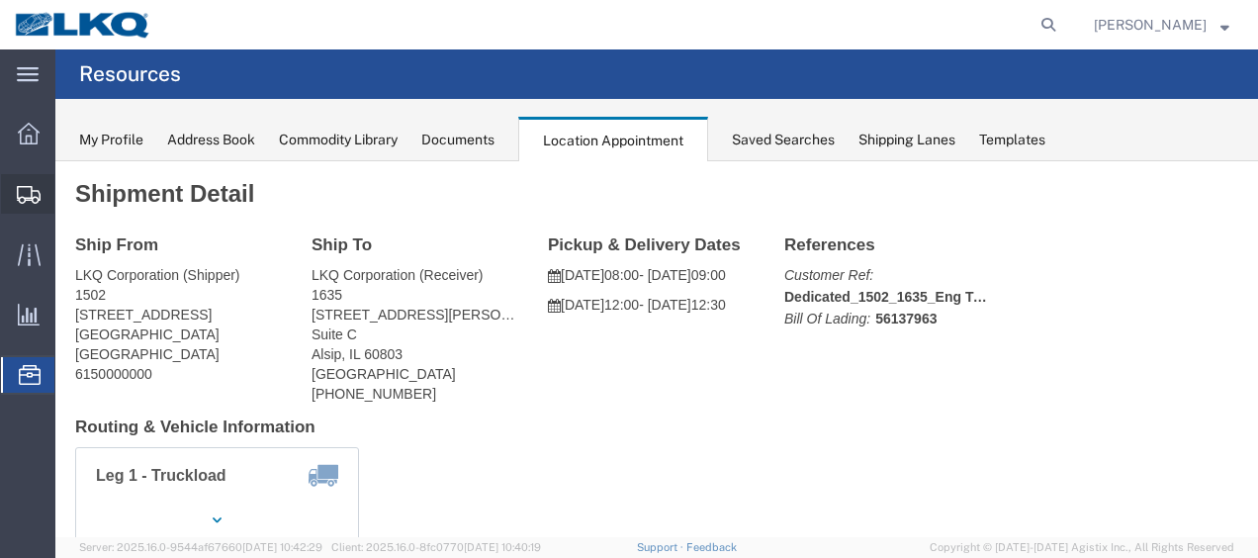
click at [27, 205] on div at bounding box center [28, 194] width 55 height 40
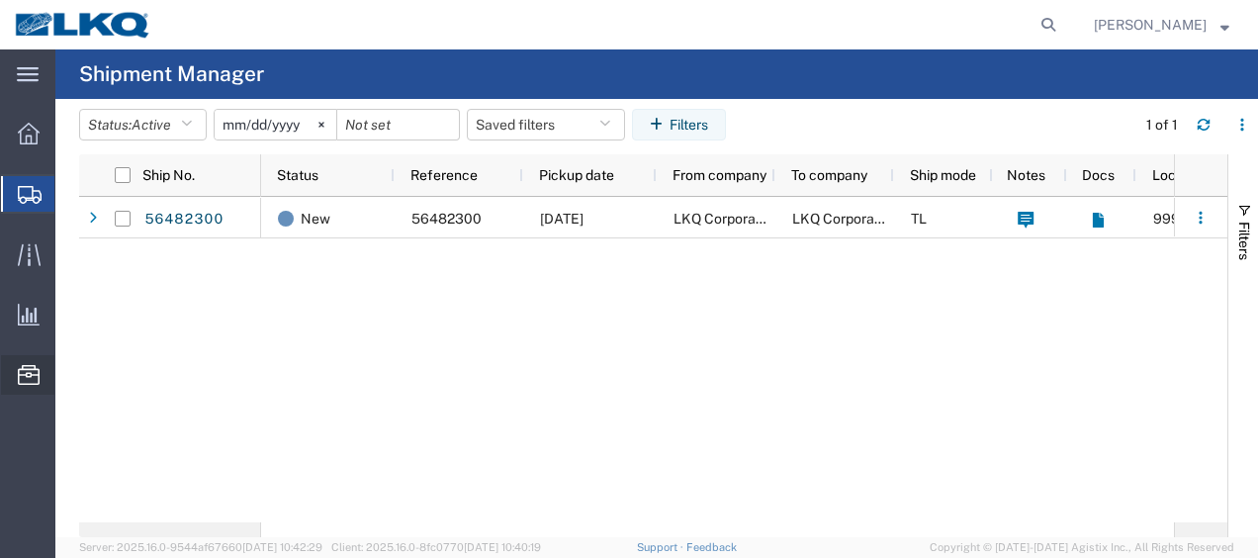
drag, startPoint x: 131, startPoint y: 494, endPoint x: 131, endPoint y: 461, distance: 33.6
click at [0, 0] on span "Location Appointment" at bounding box center [0, 0] width 0 height 0
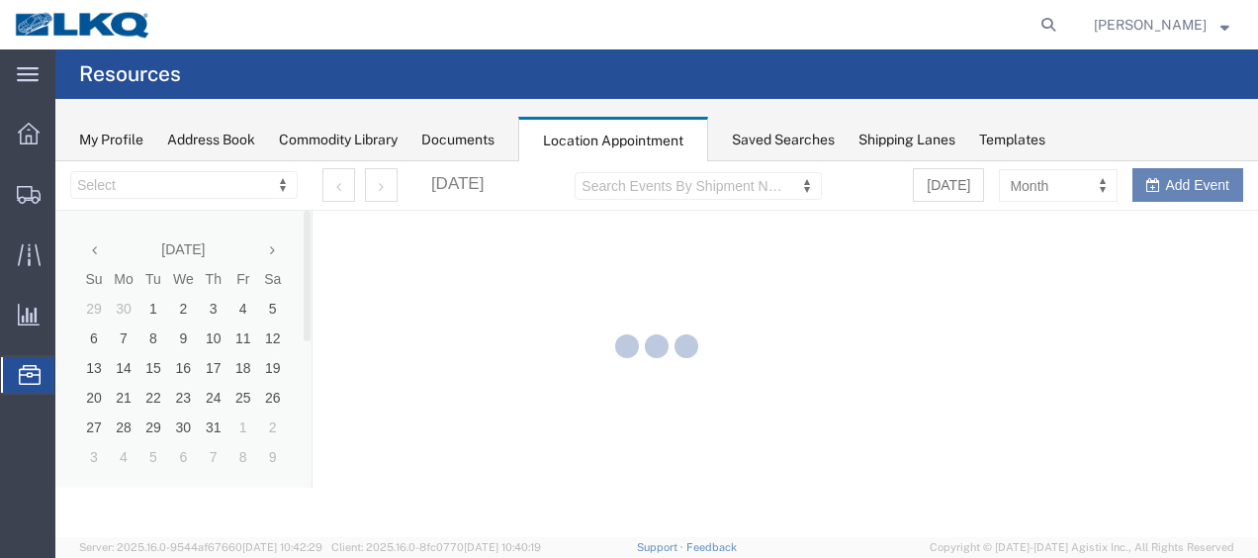
select select "27578"
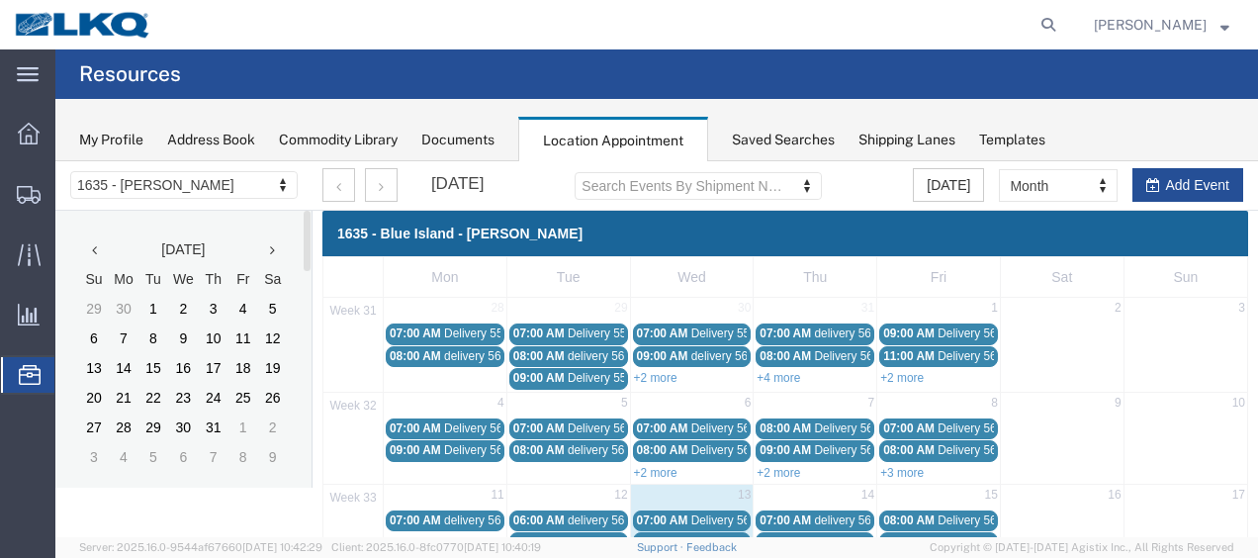
click at [277, 247] on th at bounding box center [273, 249] width 30 height 30
